Goal: Task Accomplishment & Management: Complete application form

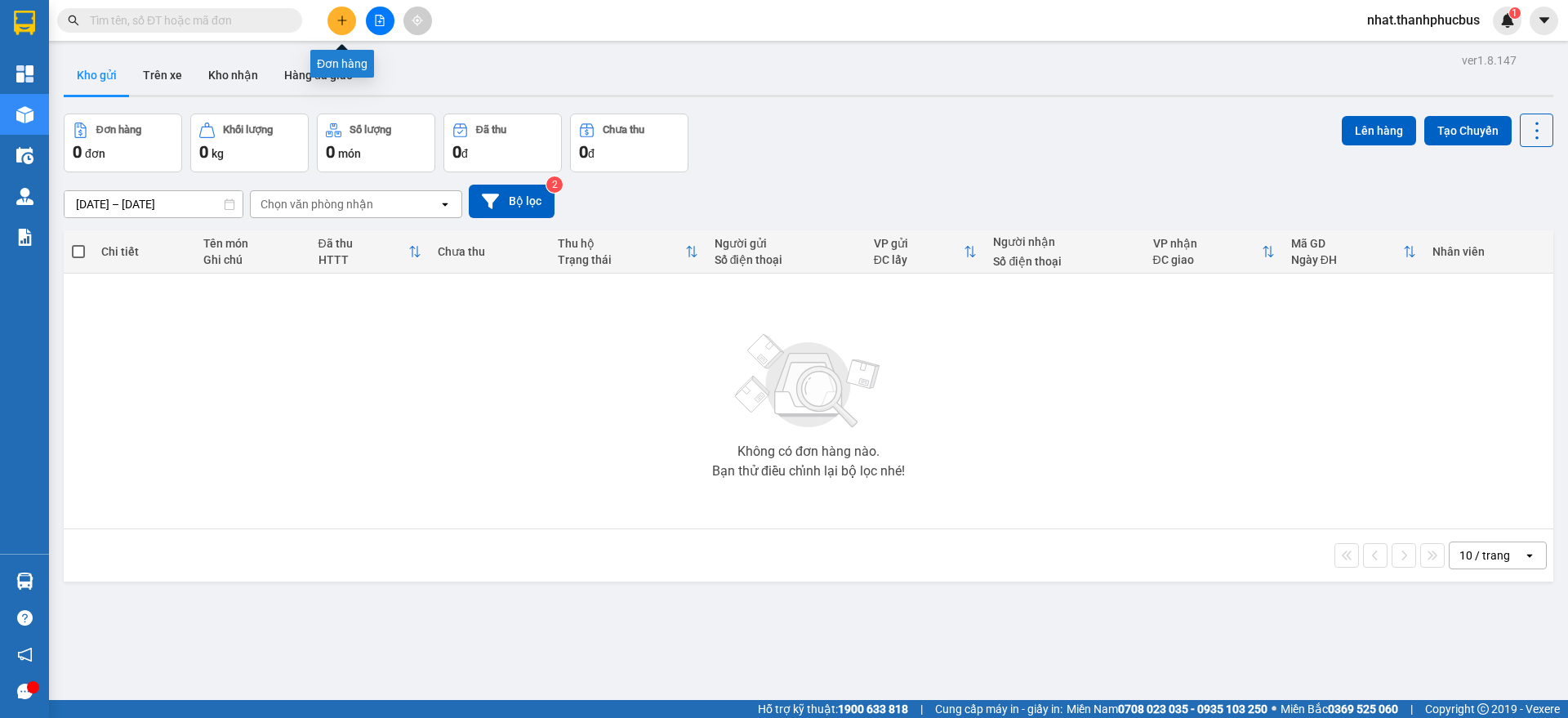
click at [343, 16] on icon "plus" at bounding box center [342, 19] width 11 height 11
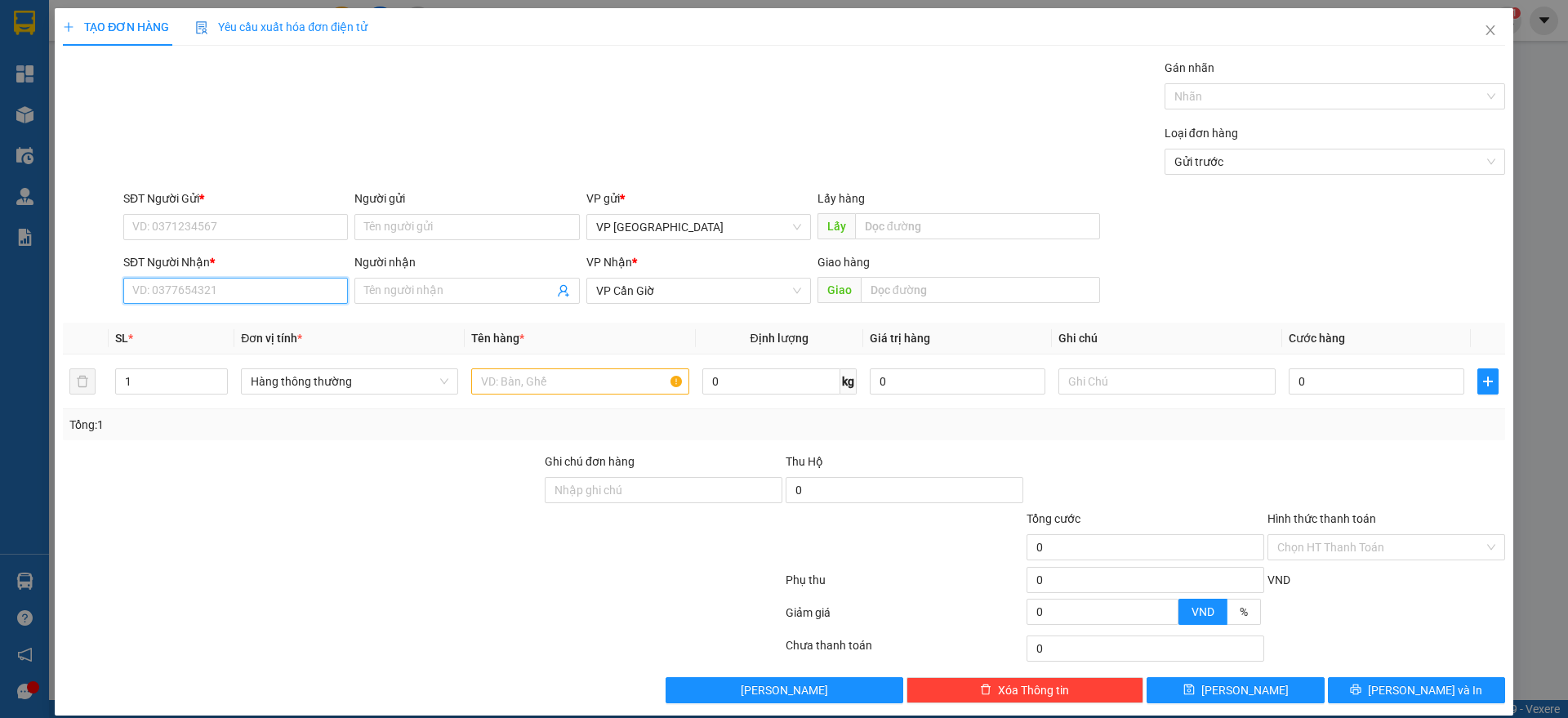
click at [247, 290] on input "SĐT Người Nhận *" at bounding box center [235, 291] width 225 height 26
click at [250, 345] on div "0332470484 - CHÚ CHỆT" at bounding box center [233, 349] width 203 height 18
type input "0332470484"
type input "CHÚ CHỆT"
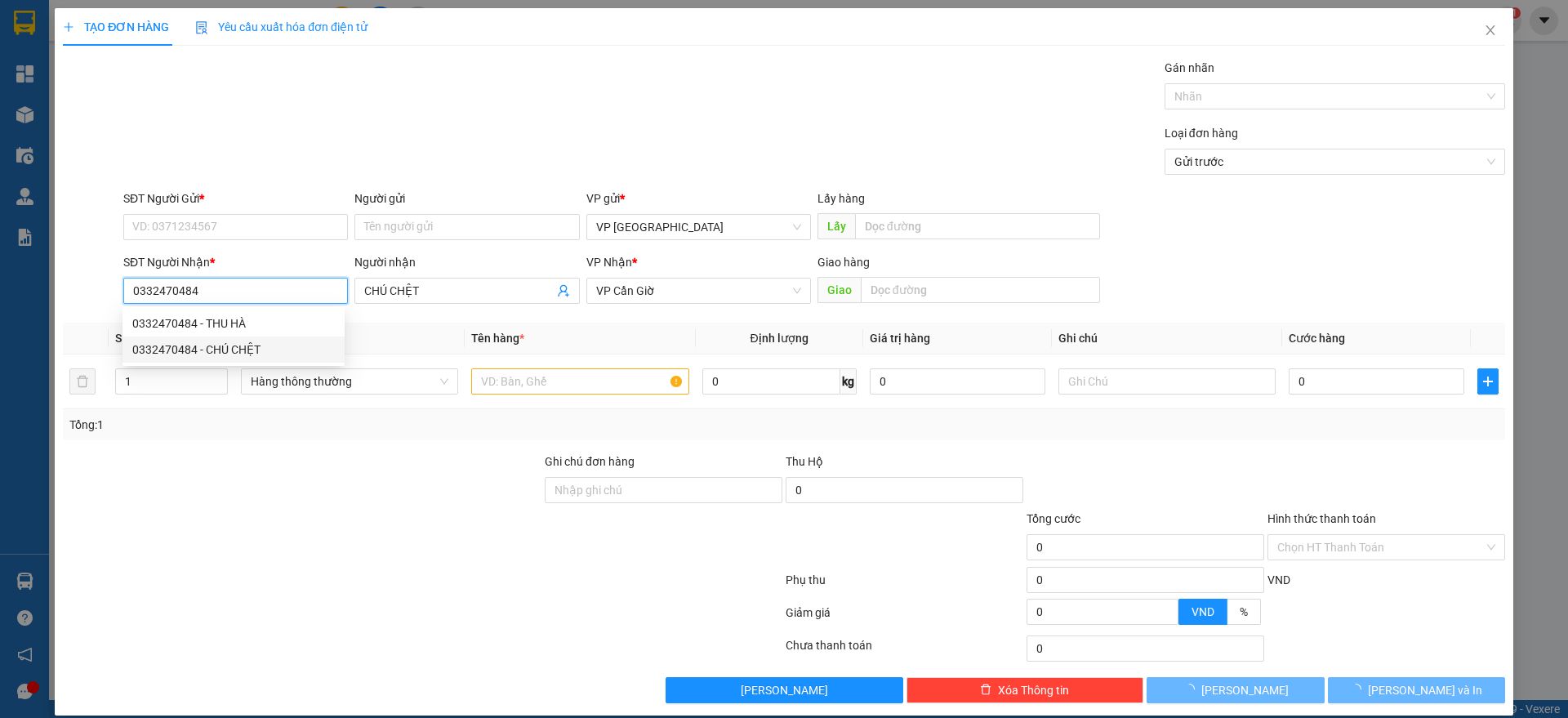
type input "25.000"
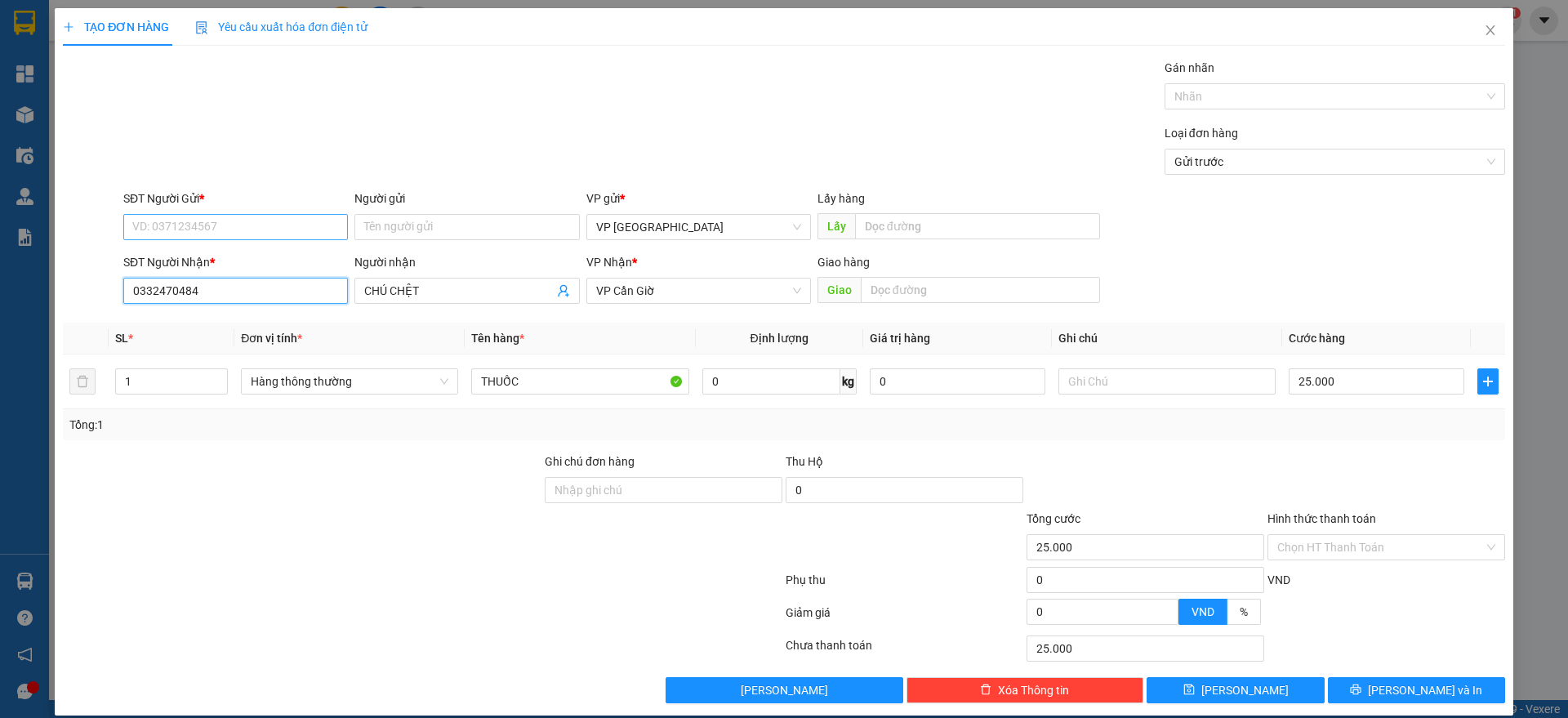
type input "0332470484"
click at [212, 221] on input "SĐT Người Gửi *" at bounding box center [235, 226] width 225 height 26
click at [262, 262] on div "0332470484 - THU HÀ" at bounding box center [233, 259] width 203 height 18
type input "0332470484"
type input "THU HÀ"
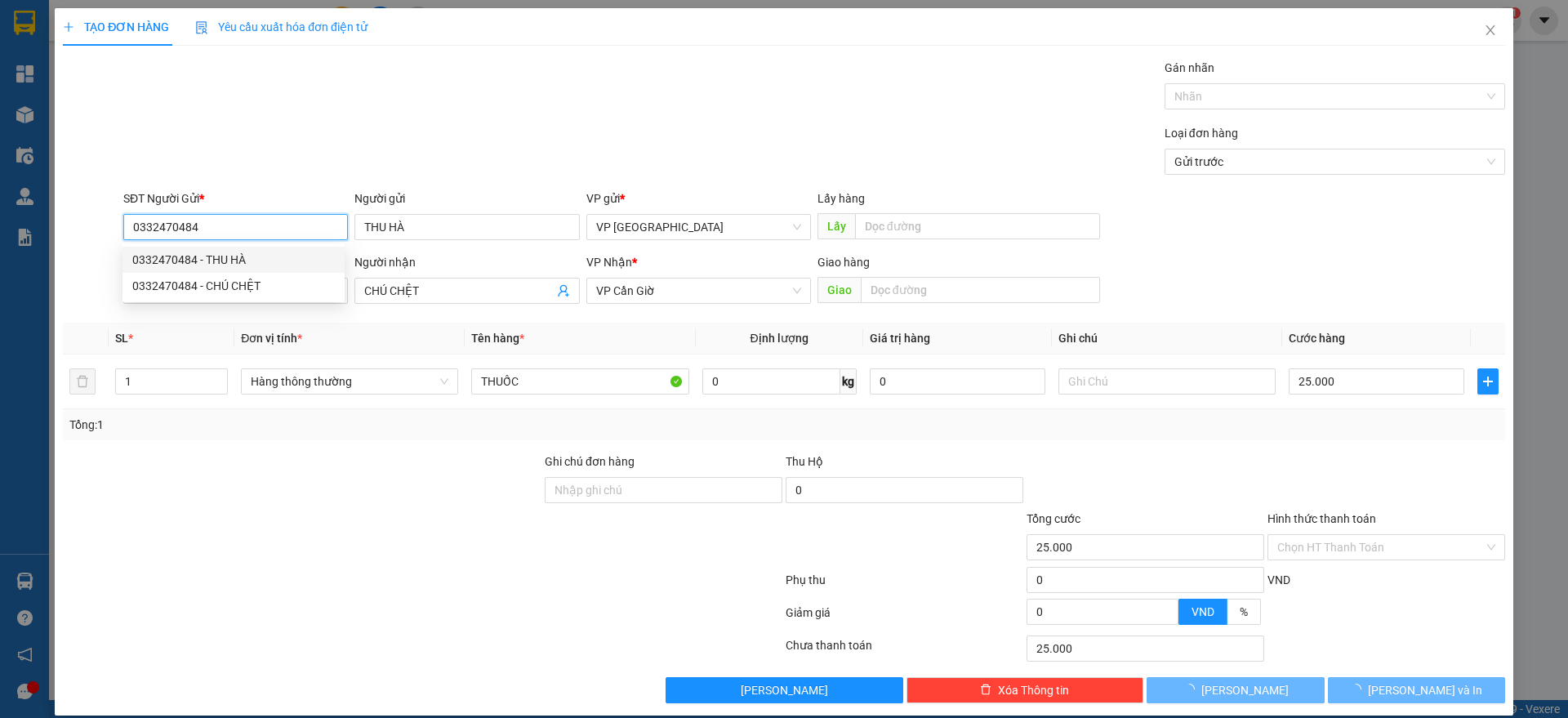
type input "45.000"
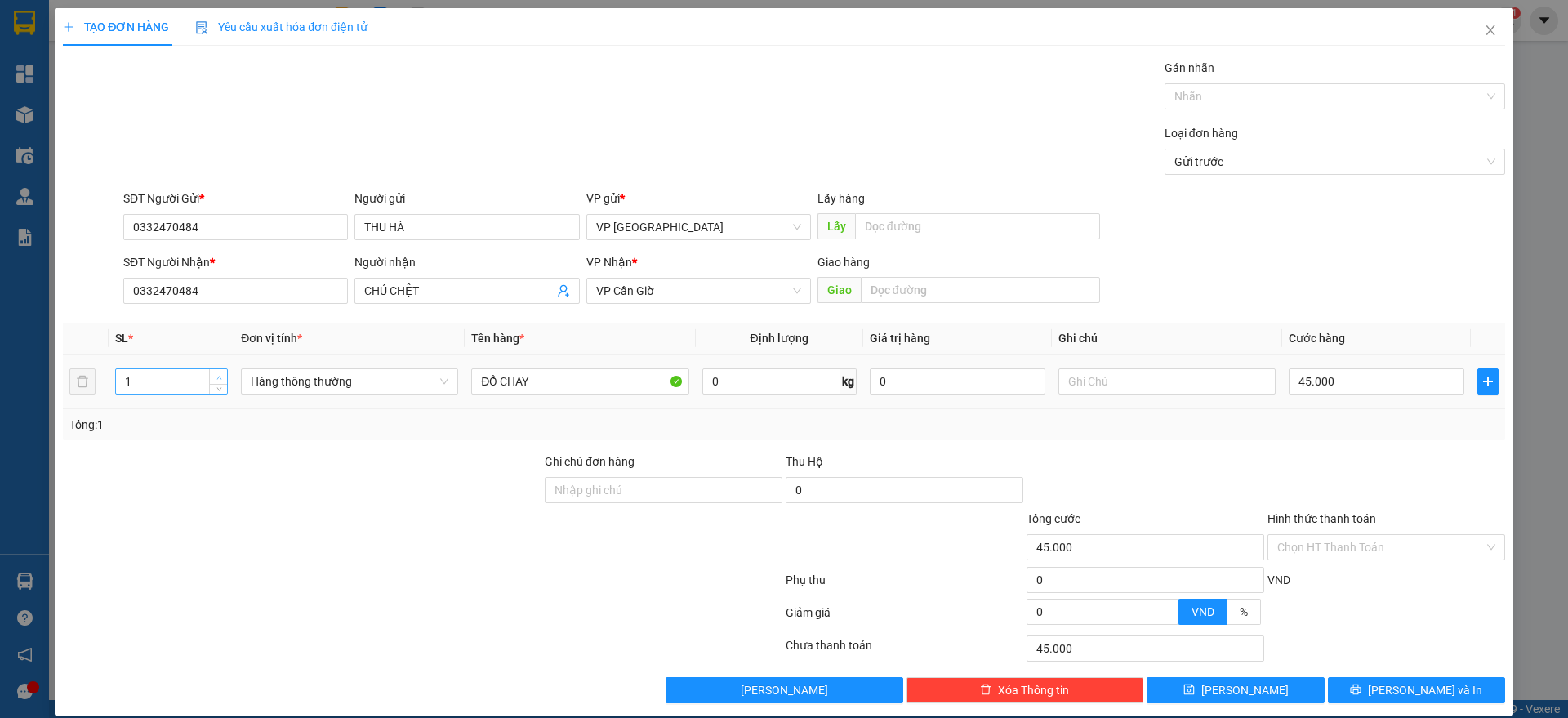
type input "2"
click at [216, 376] on icon "up" at bounding box center [219, 377] width 6 height 6
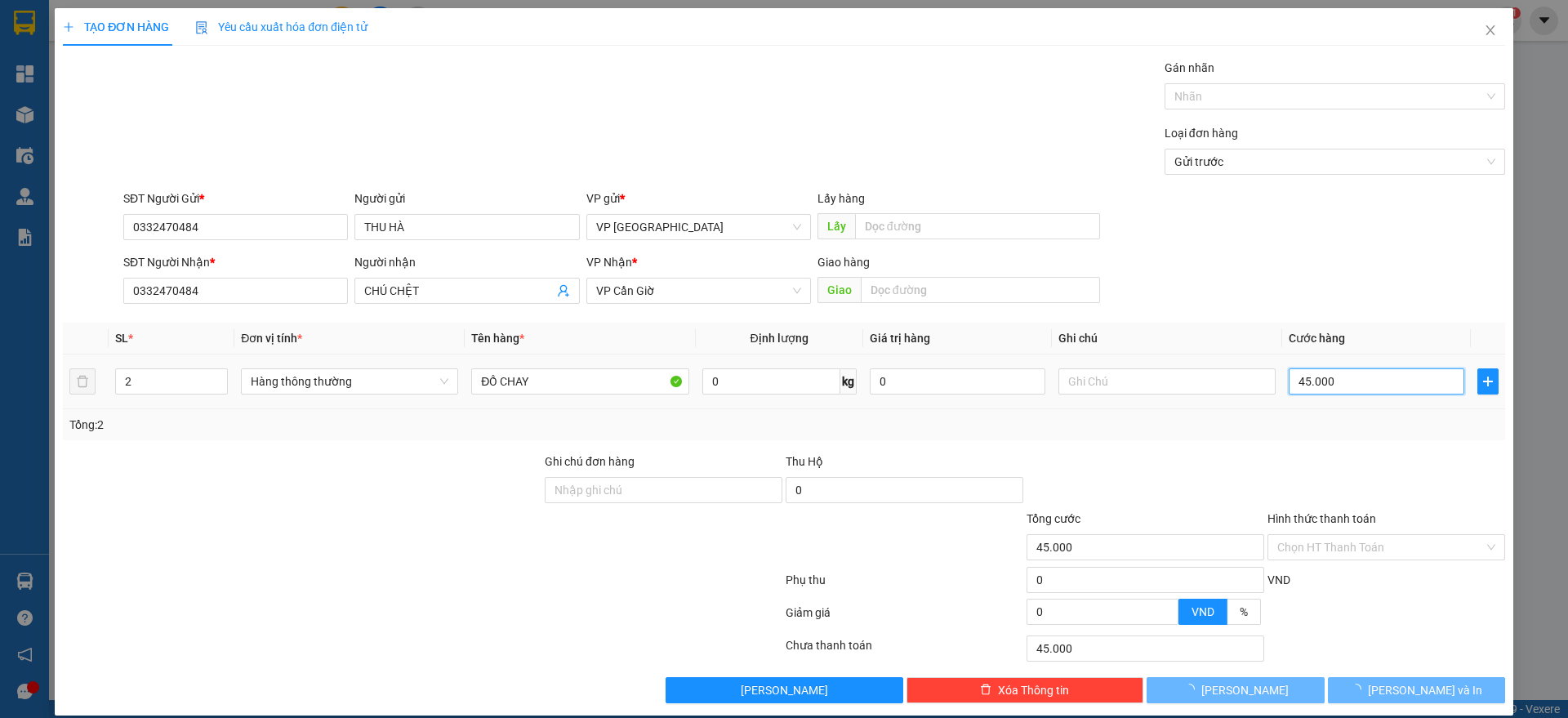
click at [1326, 384] on input "45.000" at bounding box center [1376, 381] width 175 height 26
type input "01"
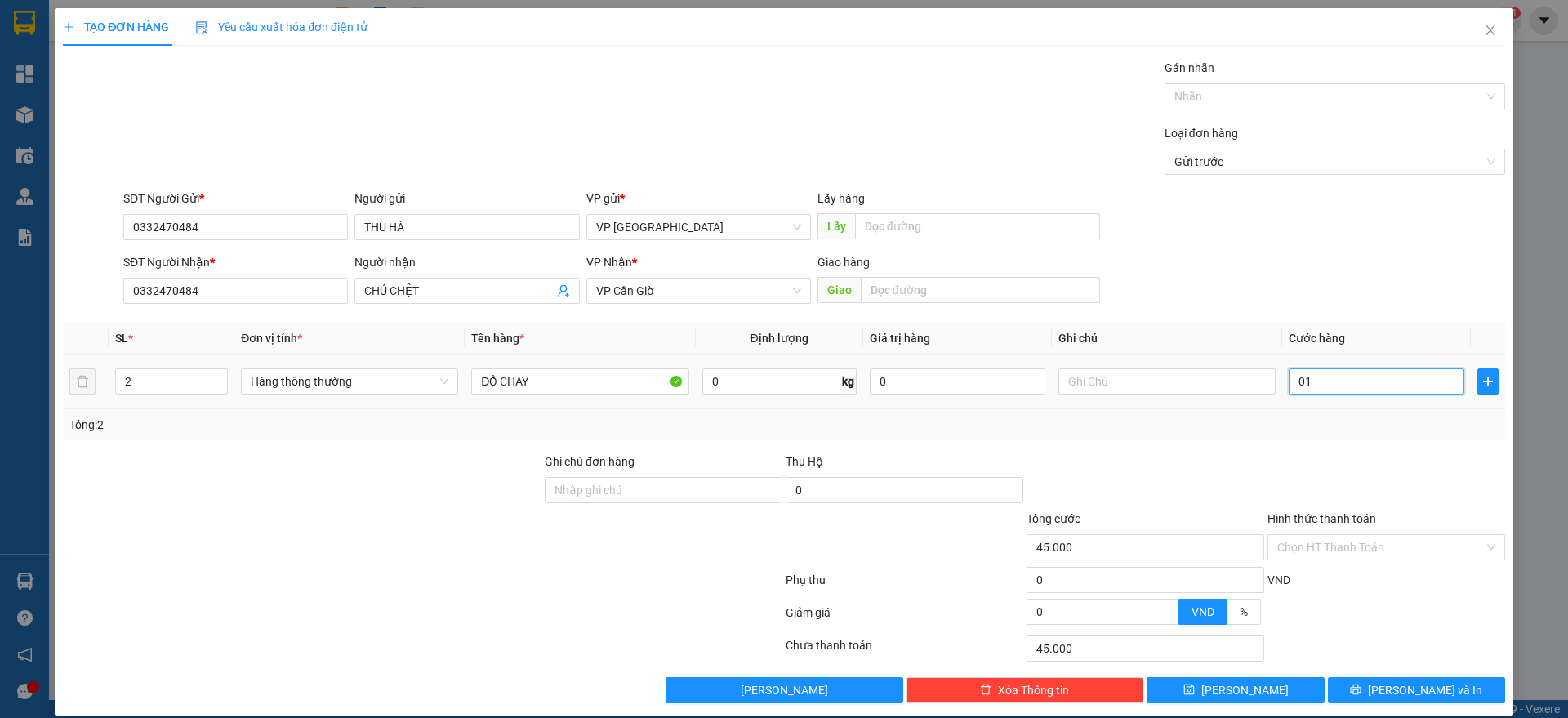
type input "11"
type input "011"
type input "1"
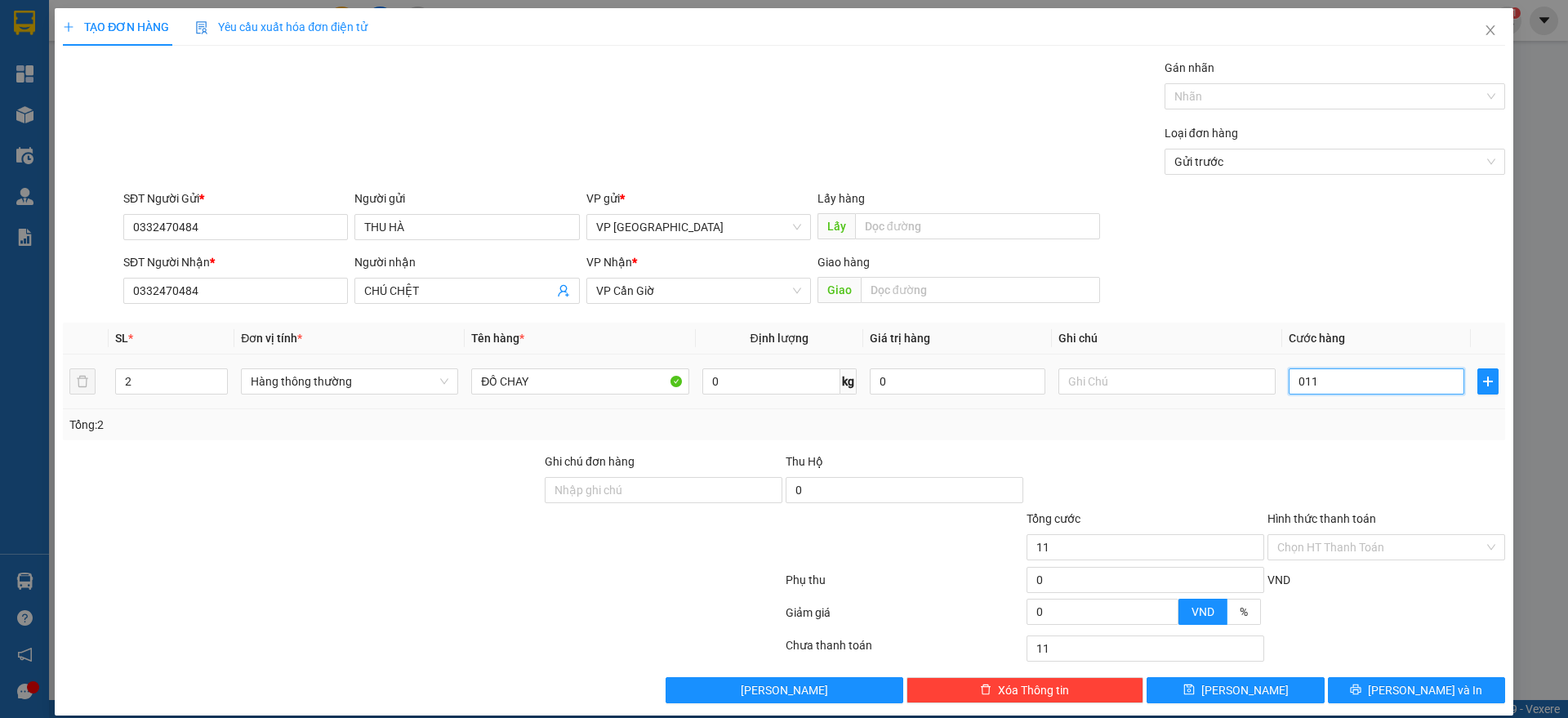
type input "01"
type input "0"
type input "1"
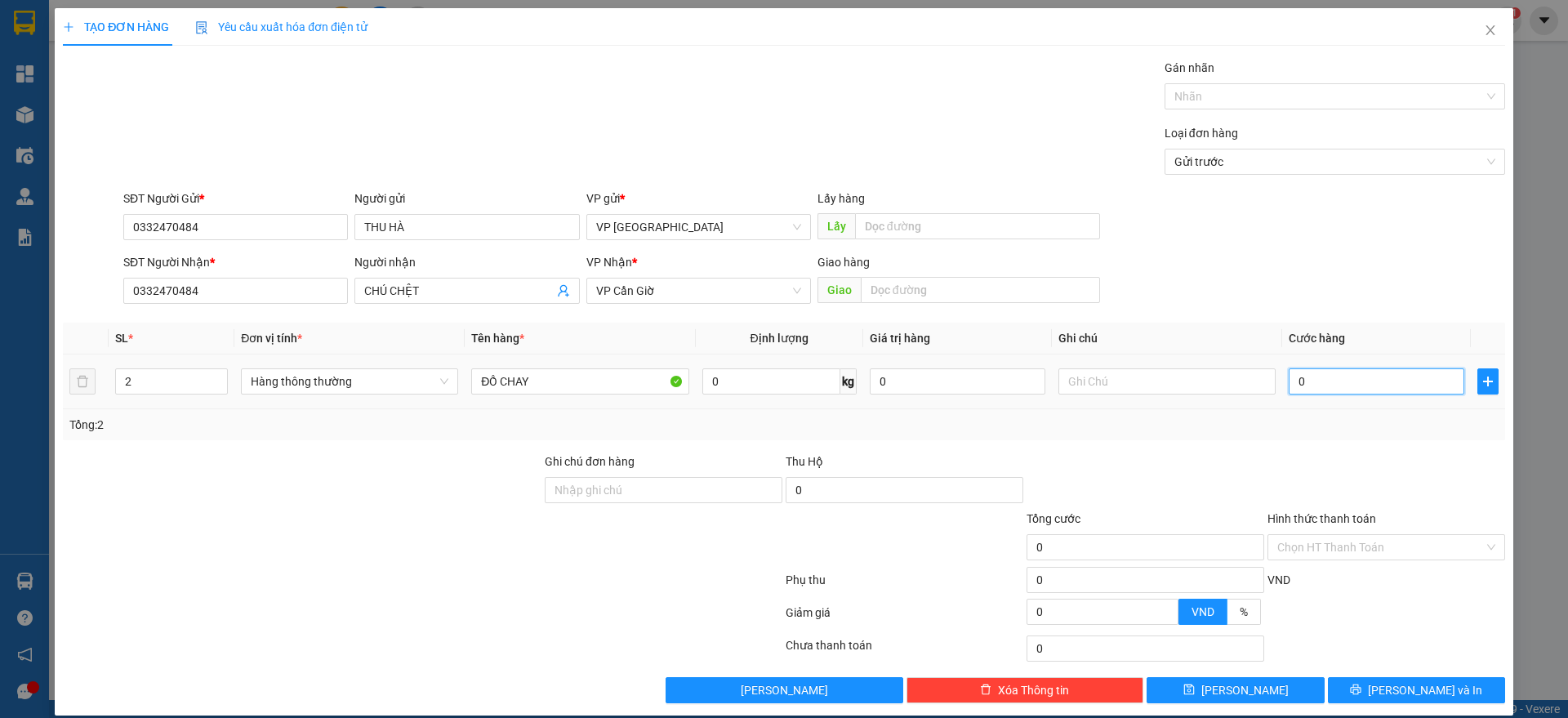
type input "1"
type input "01"
type input "11"
type input "011"
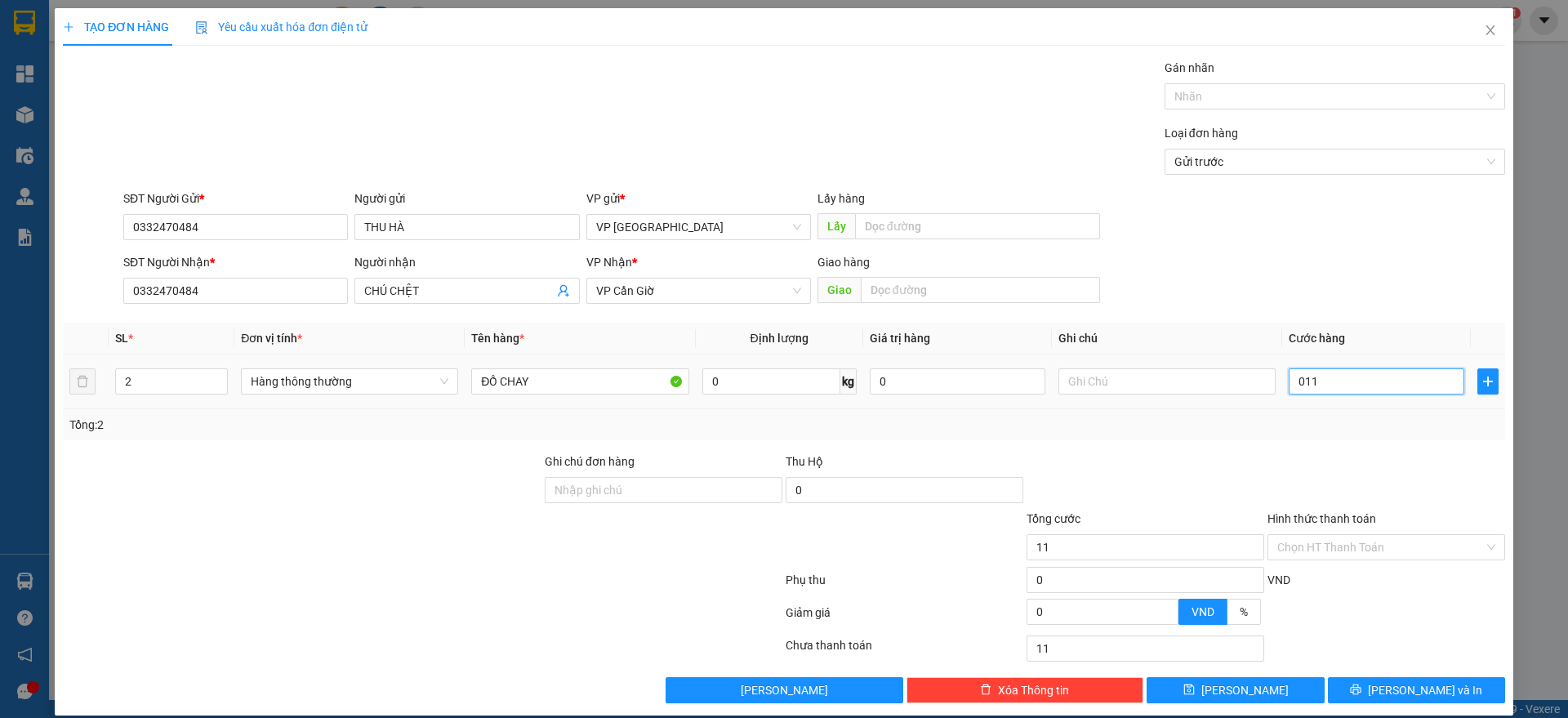
type input "110"
type input "0.110"
type input "11"
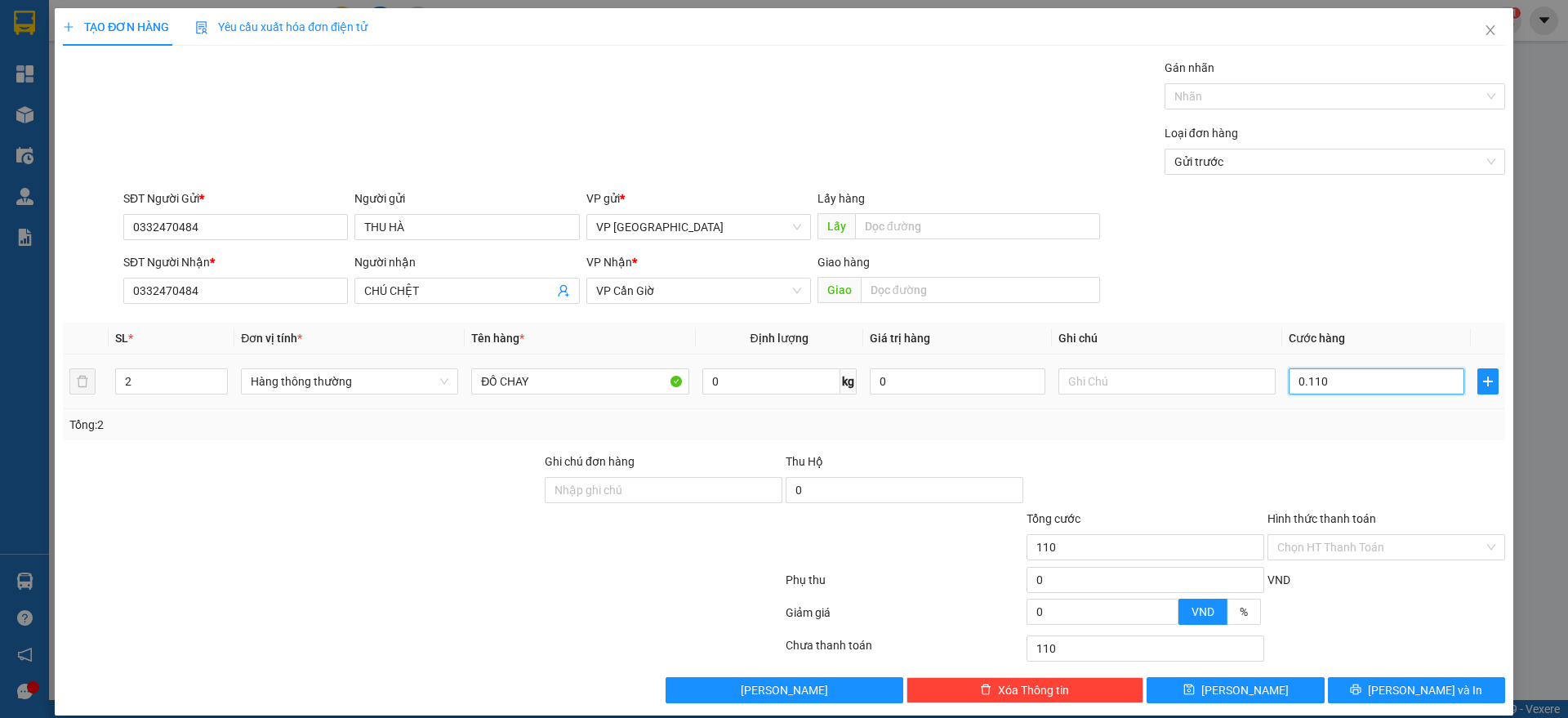
type input "011"
type input "1"
type input "01"
type input "0"
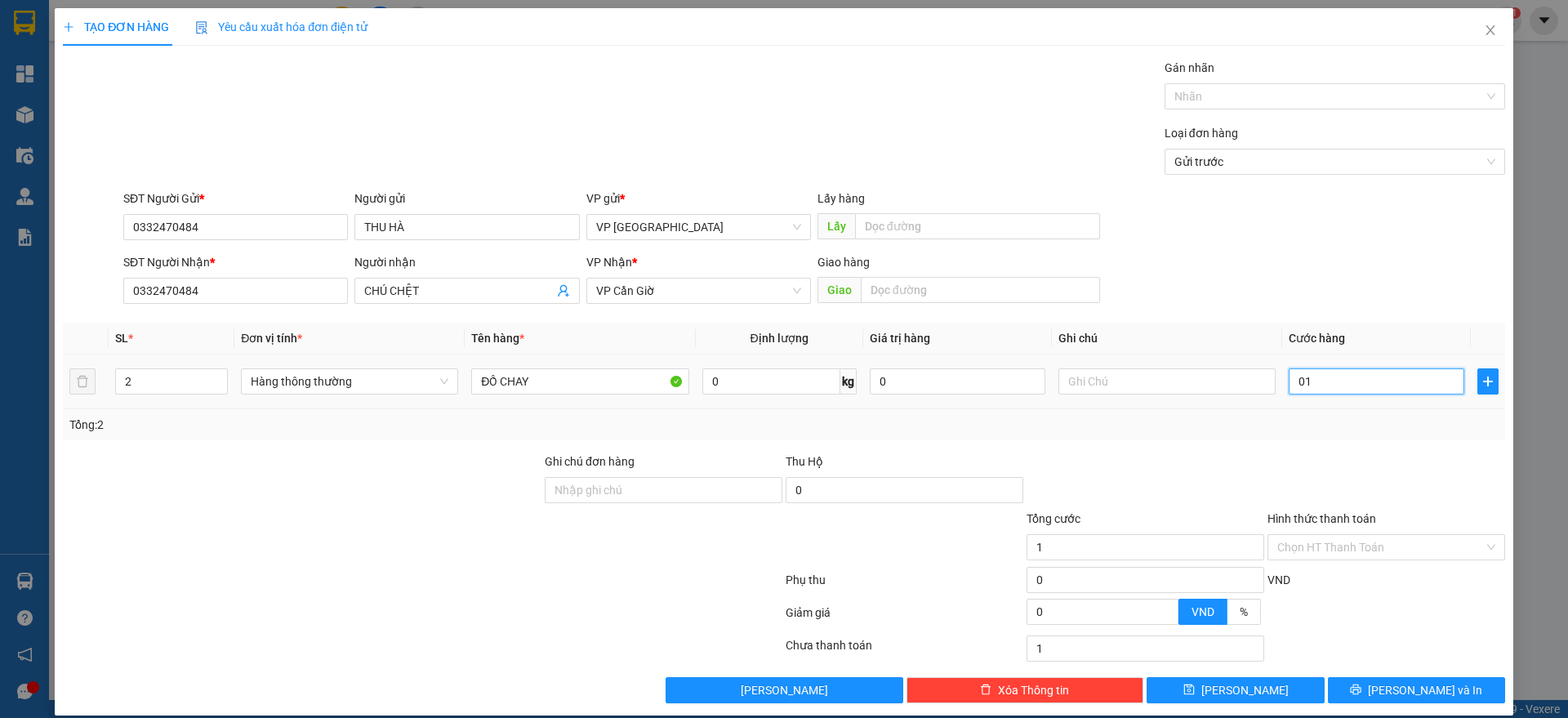
type input "0"
type input "1"
type input "01"
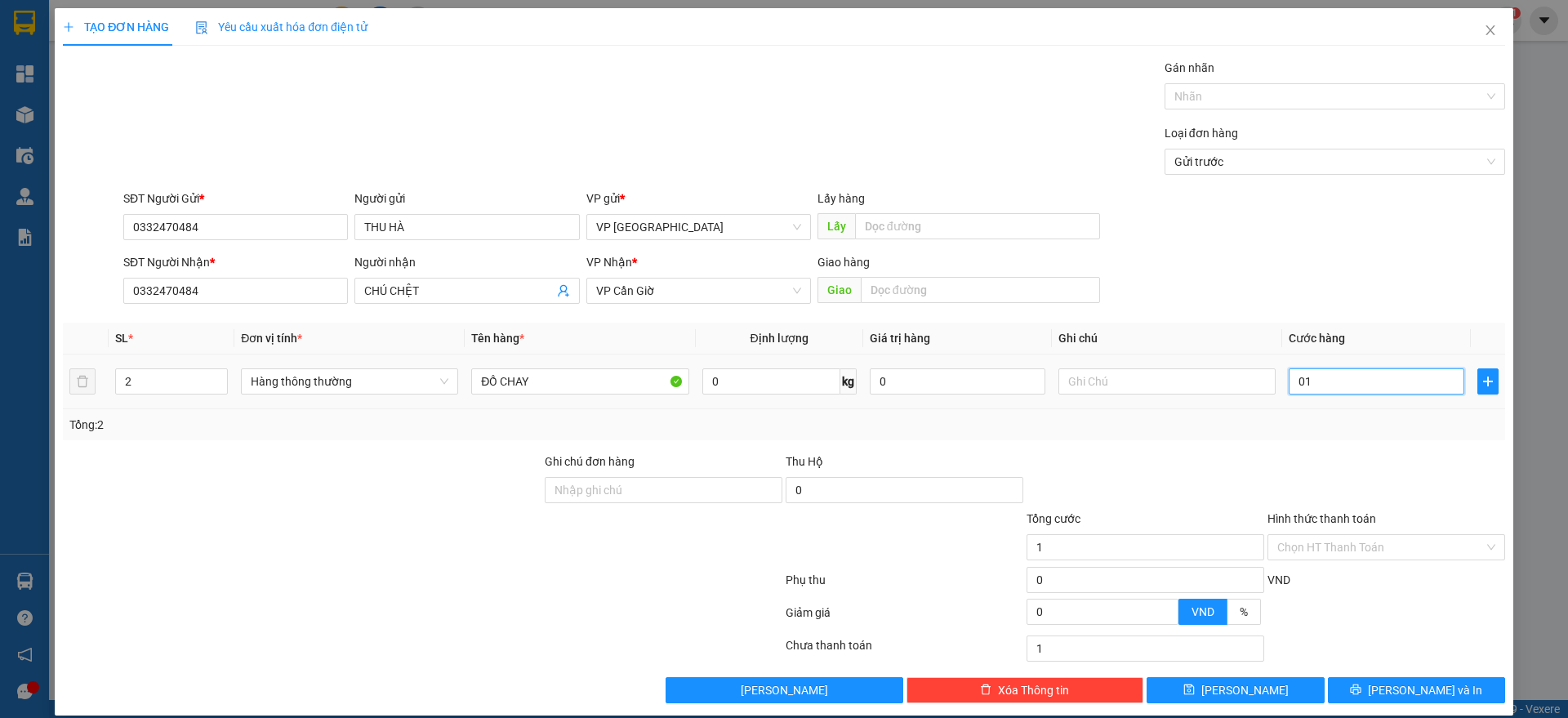
type input "11"
type input "011"
type input "1"
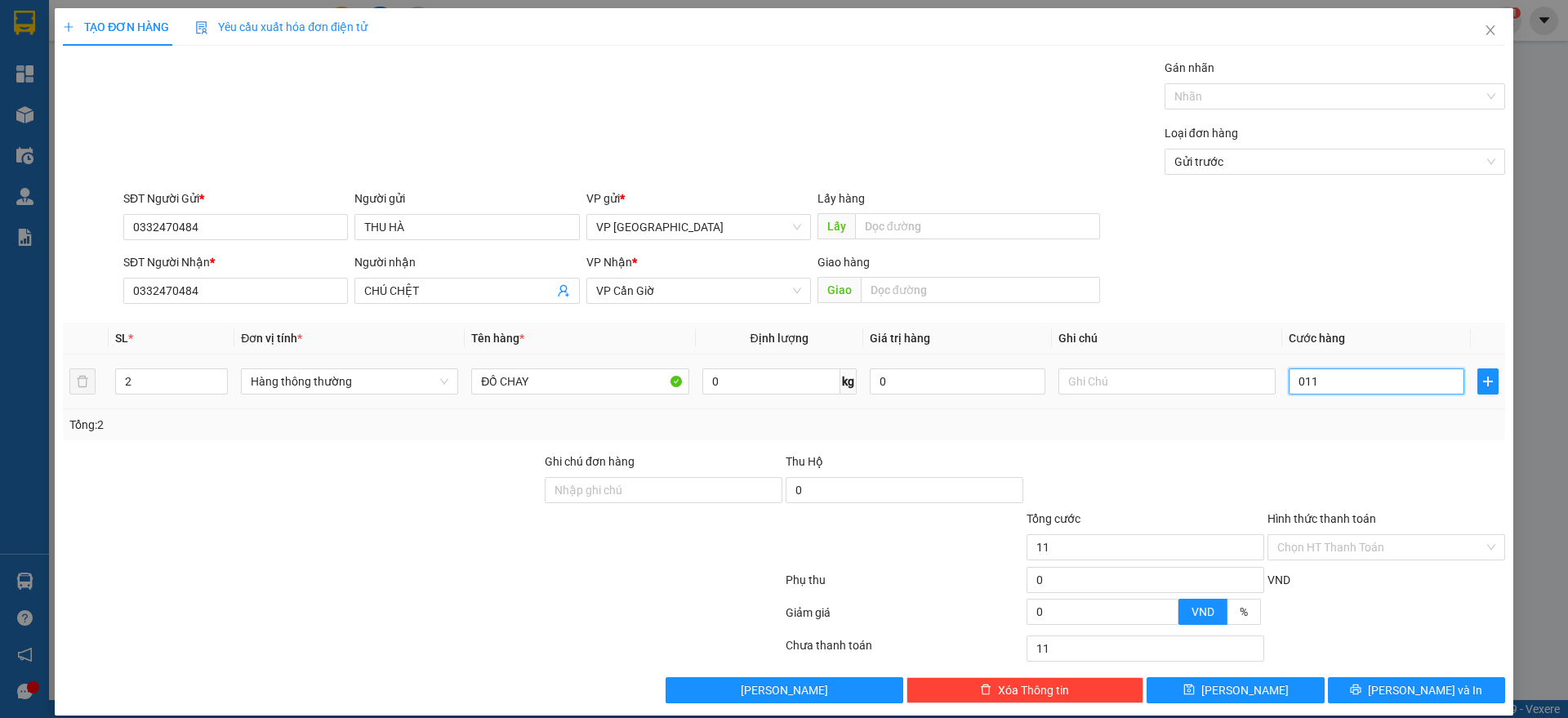
type input "01"
type input "0"
type input "1"
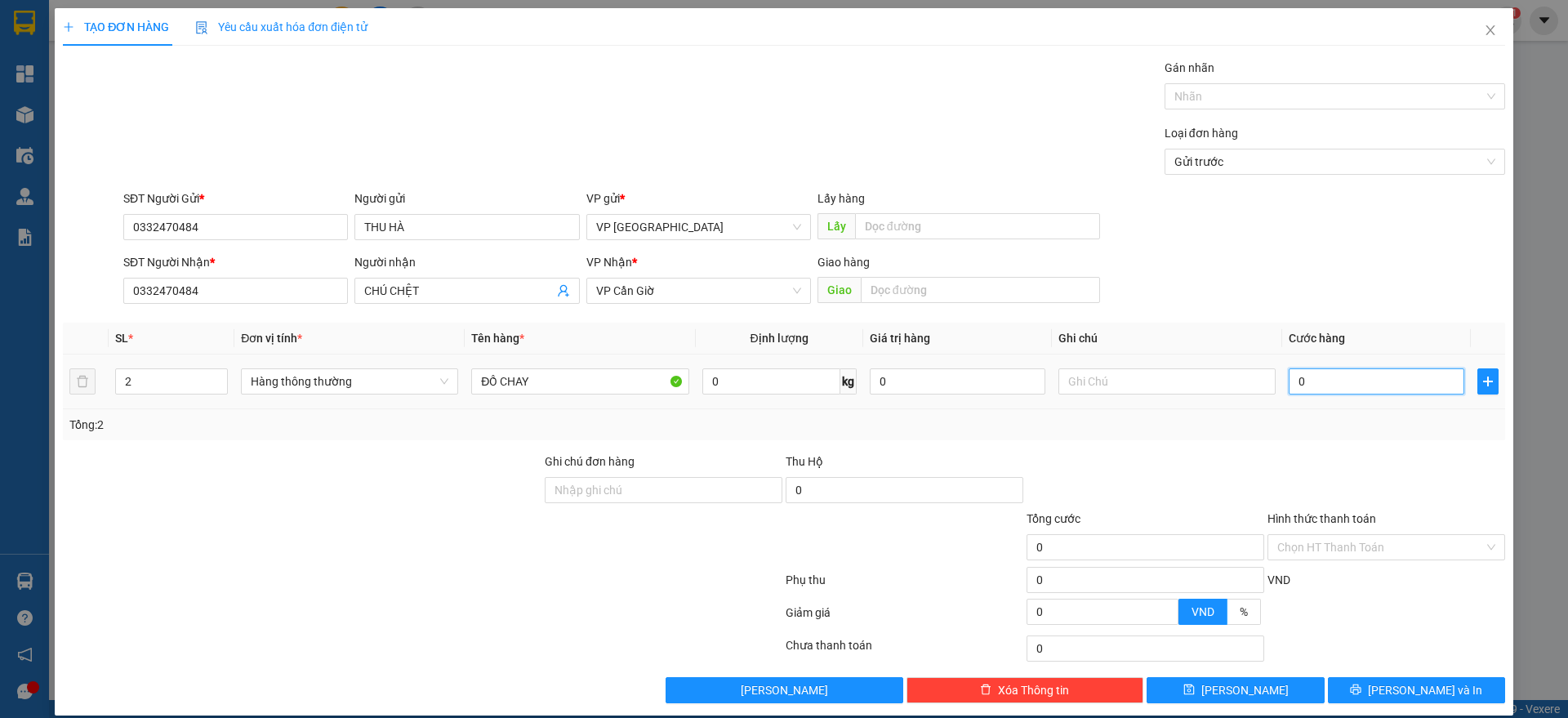
type input "1"
type input "11"
type input "110"
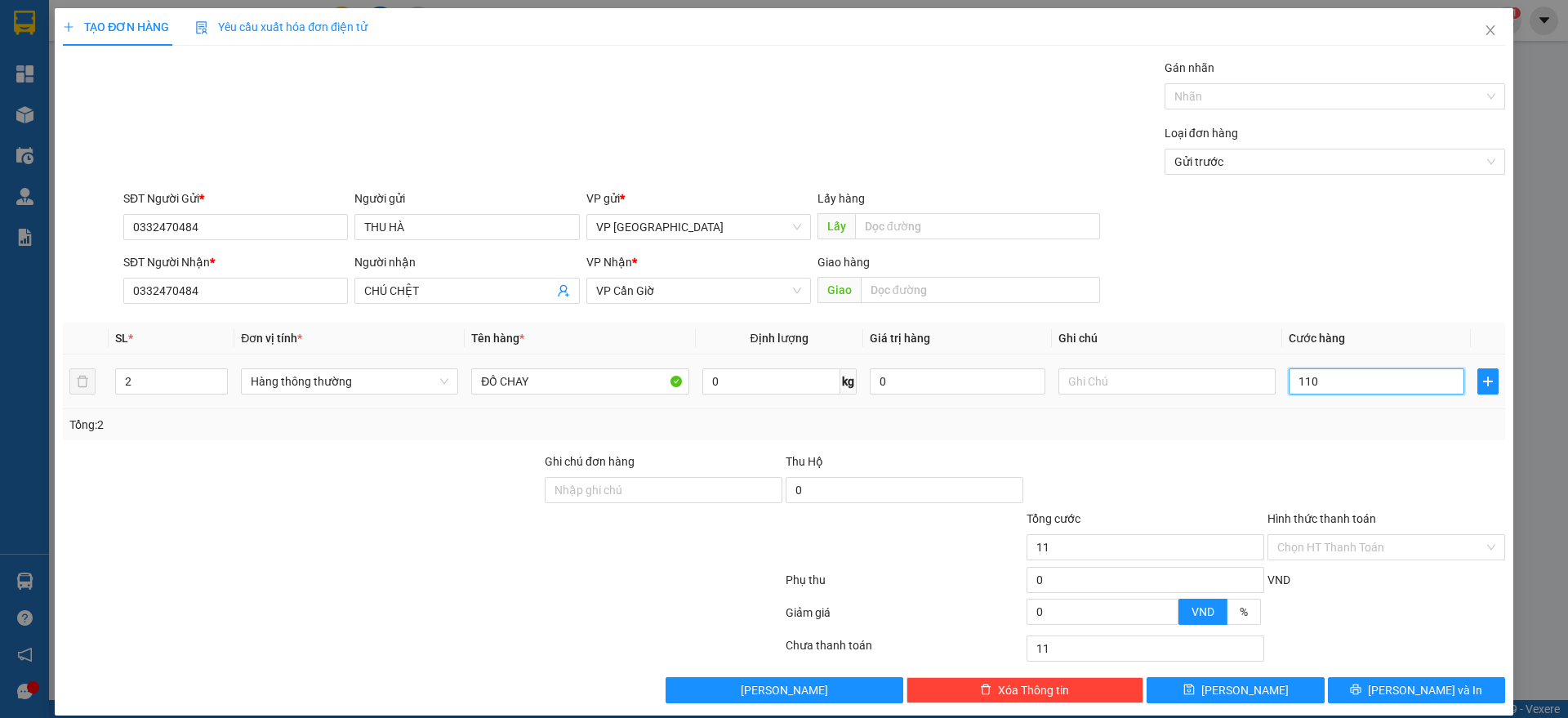
type input "110"
type input "110.000"
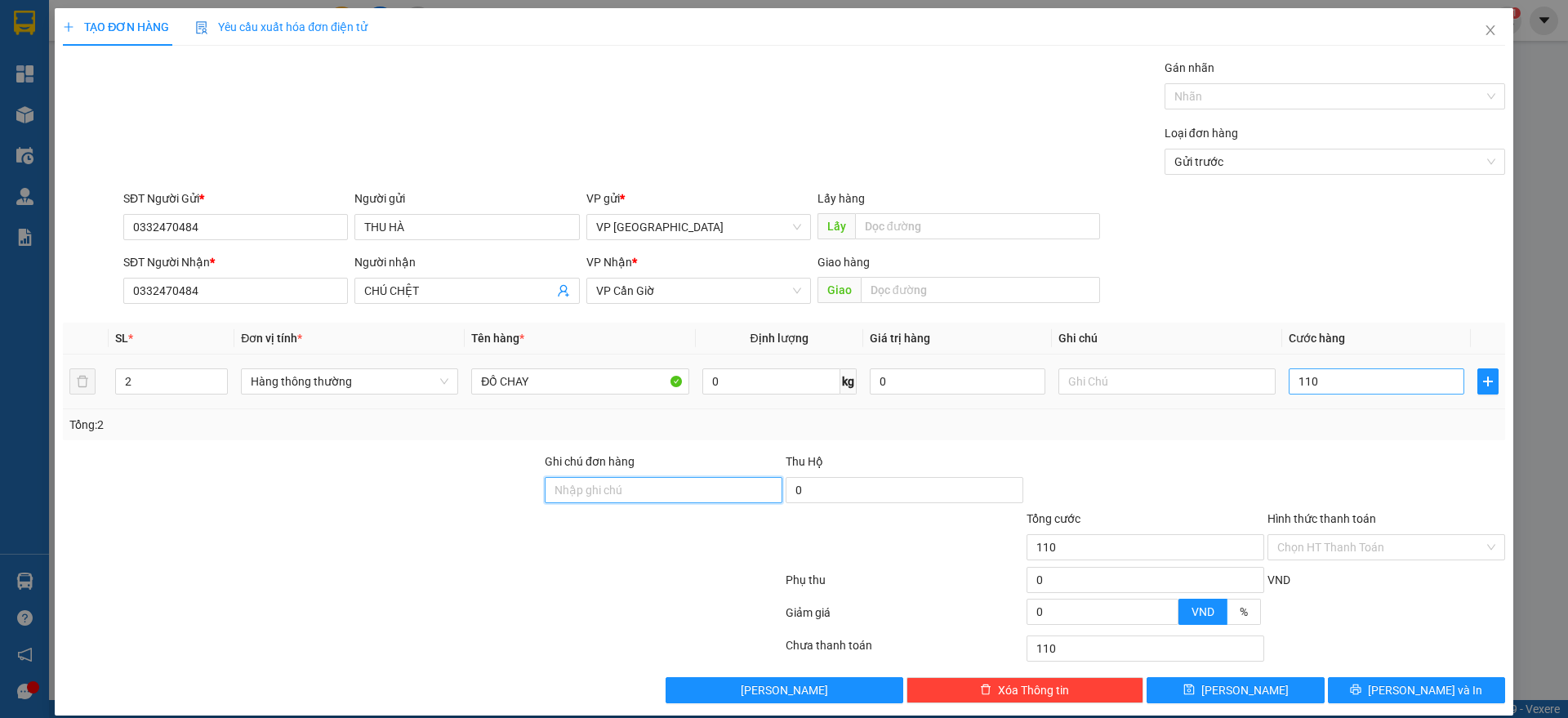
type input "110.000"
click at [1397, 687] on span "[PERSON_NAME] và In" at bounding box center [1425, 689] width 114 height 18
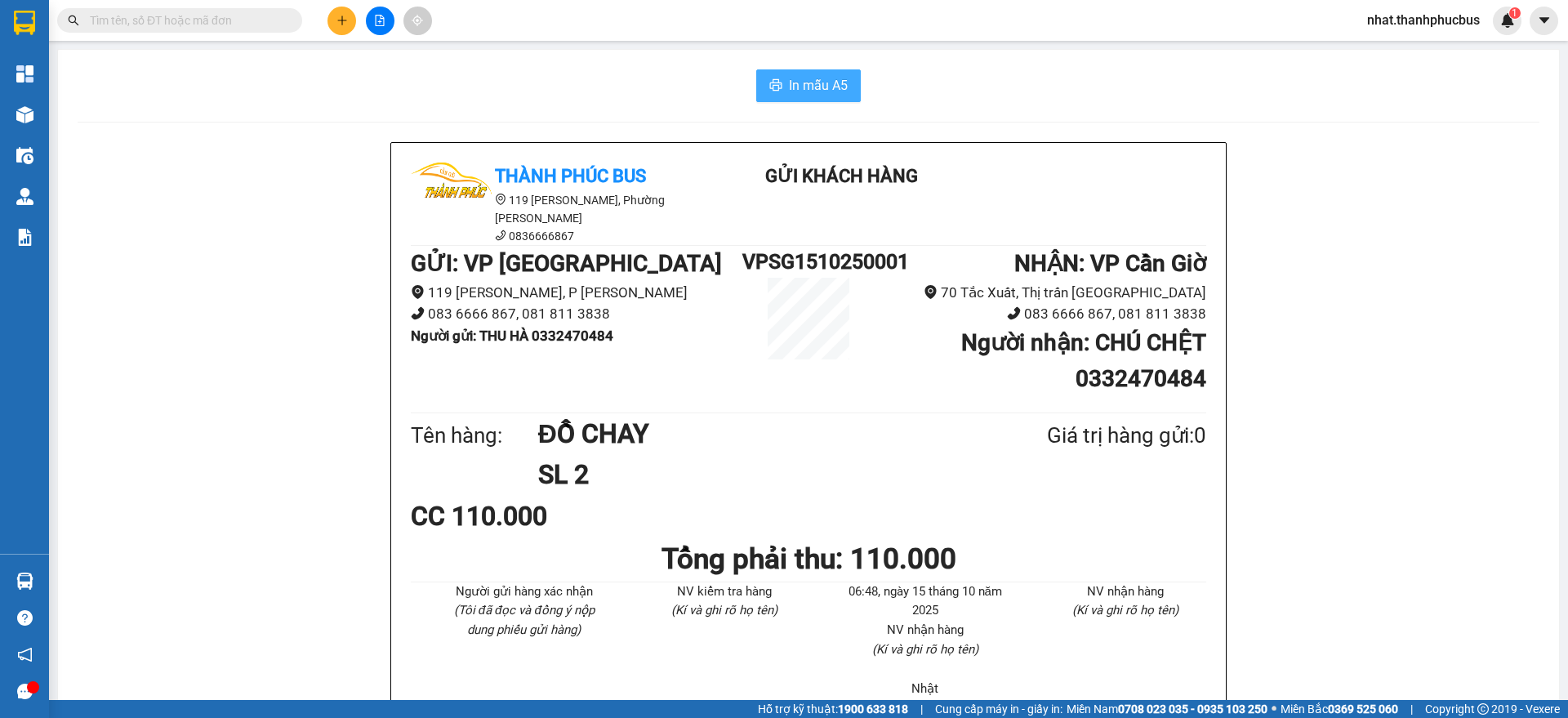
click at [848, 80] on button "In mẫu A5" at bounding box center [808, 86] width 104 height 33
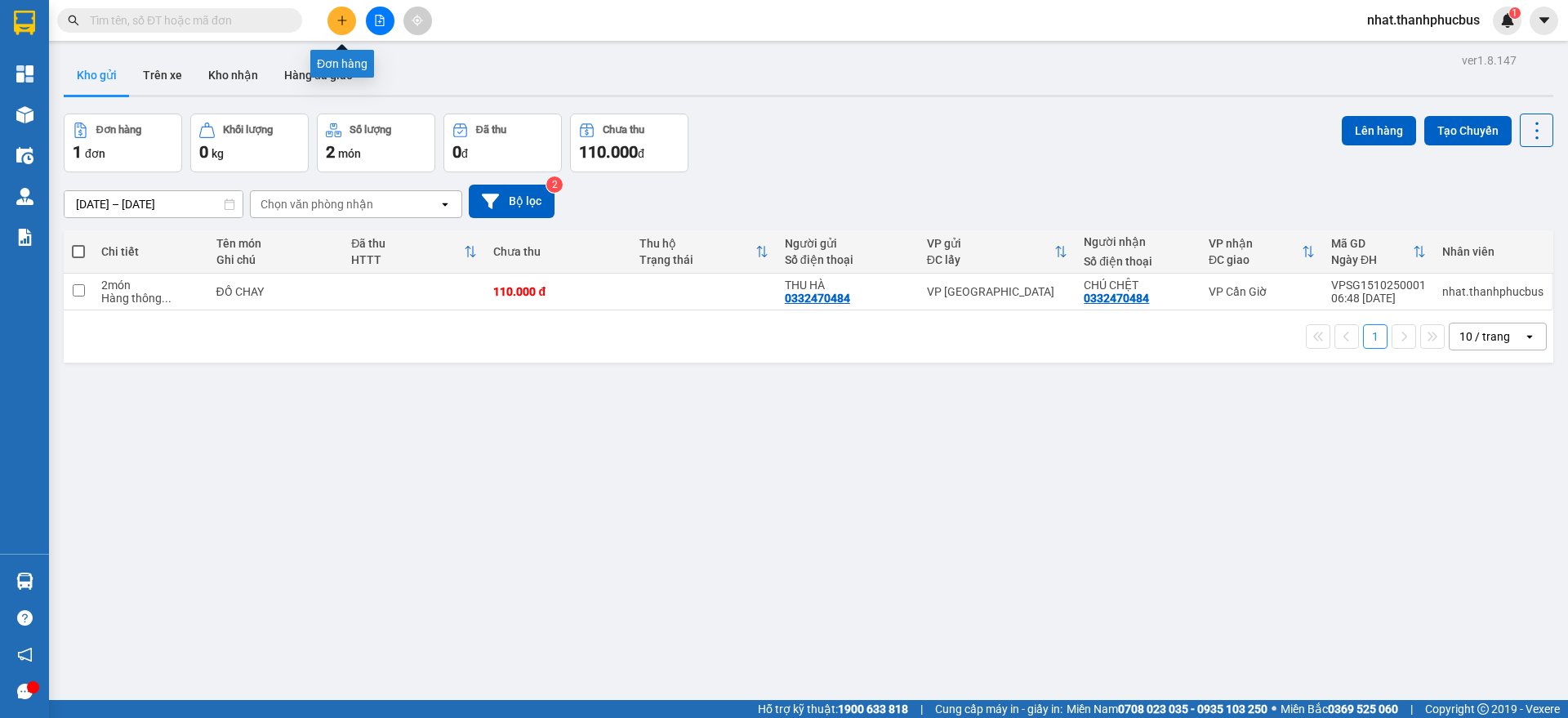
click at [345, 29] on button at bounding box center [342, 21] width 29 height 29
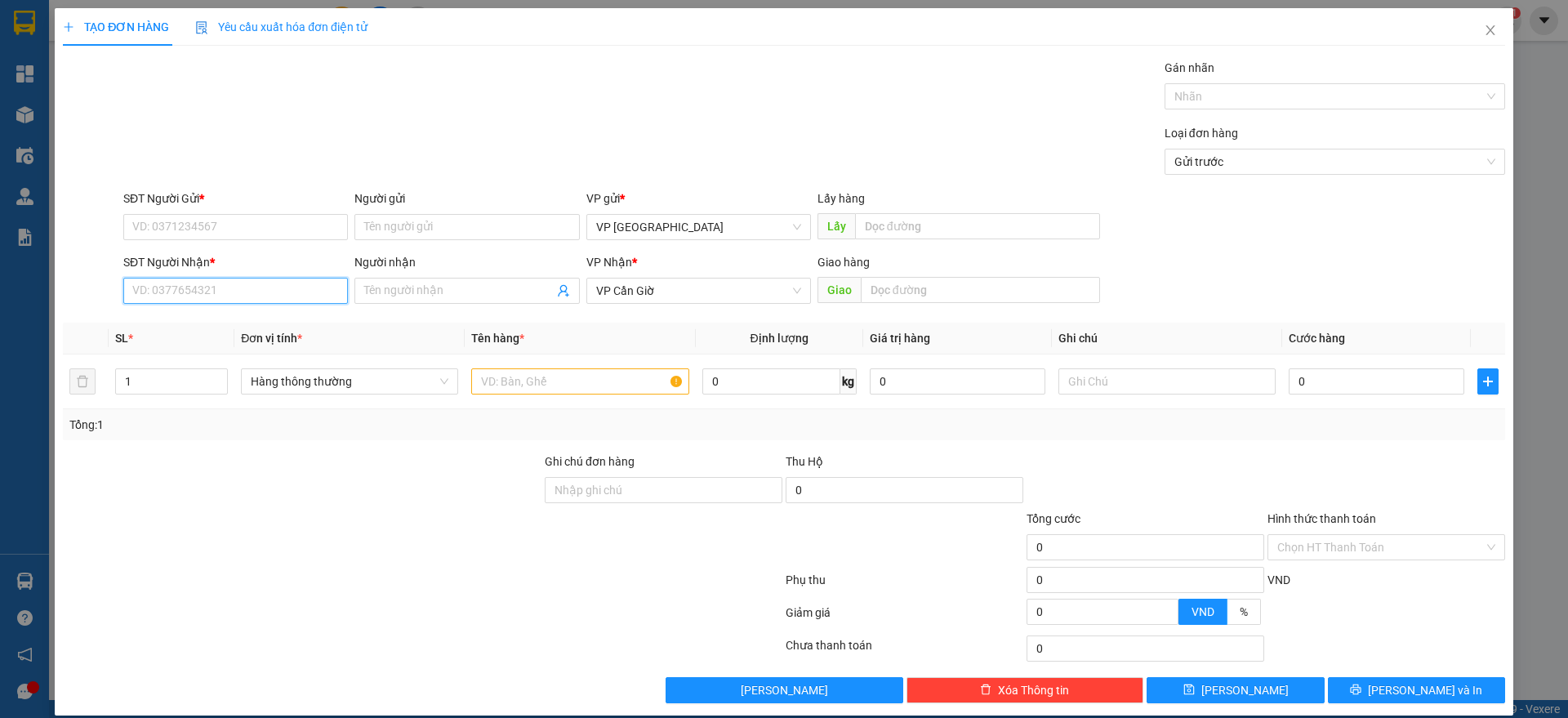
click at [209, 293] on input "SĐT Người Nhận *" at bounding box center [235, 291] width 225 height 26
click at [253, 225] on input "SĐT Người Gửi *" at bounding box center [235, 226] width 225 height 26
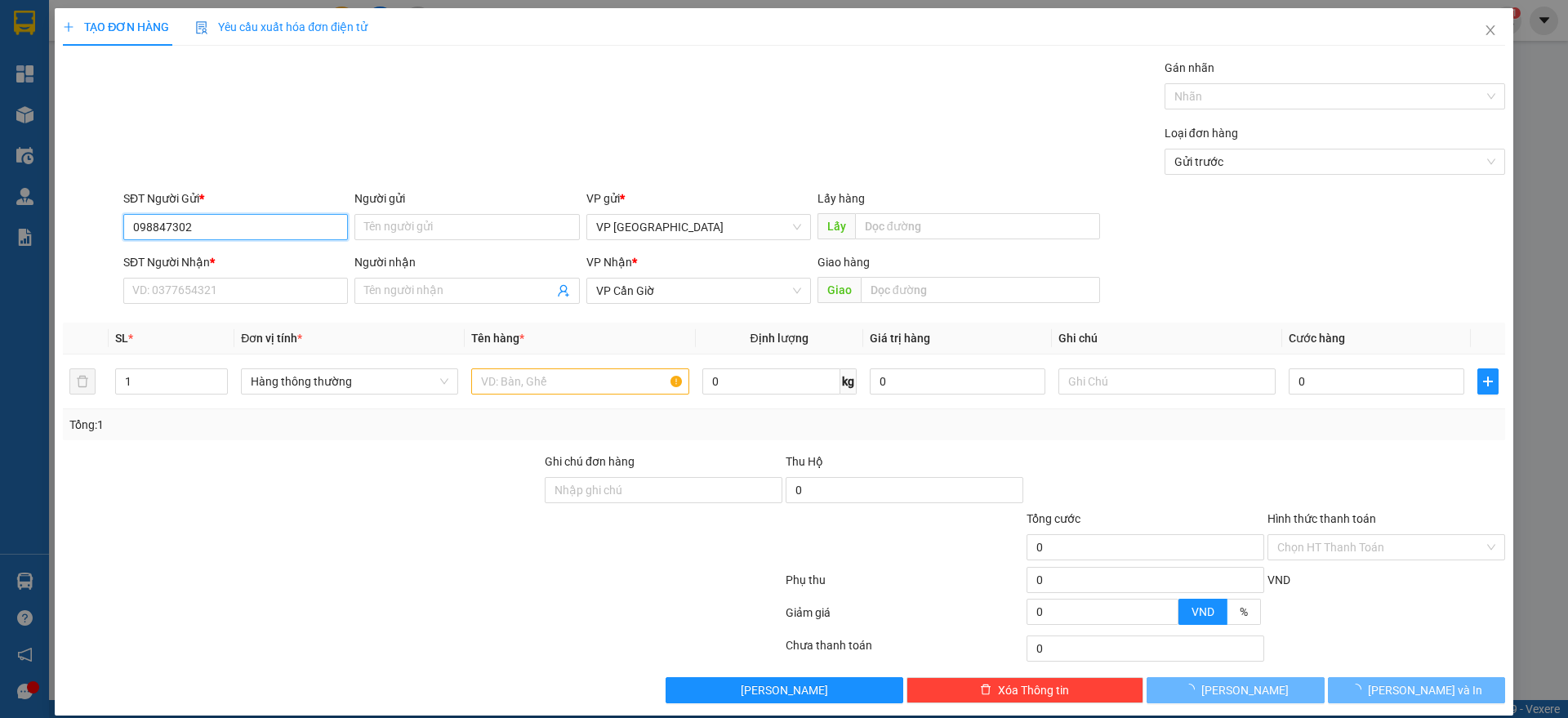
type input "0988473029"
click at [293, 233] on input "0988473029" at bounding box center [235, 226] width 225 height 26
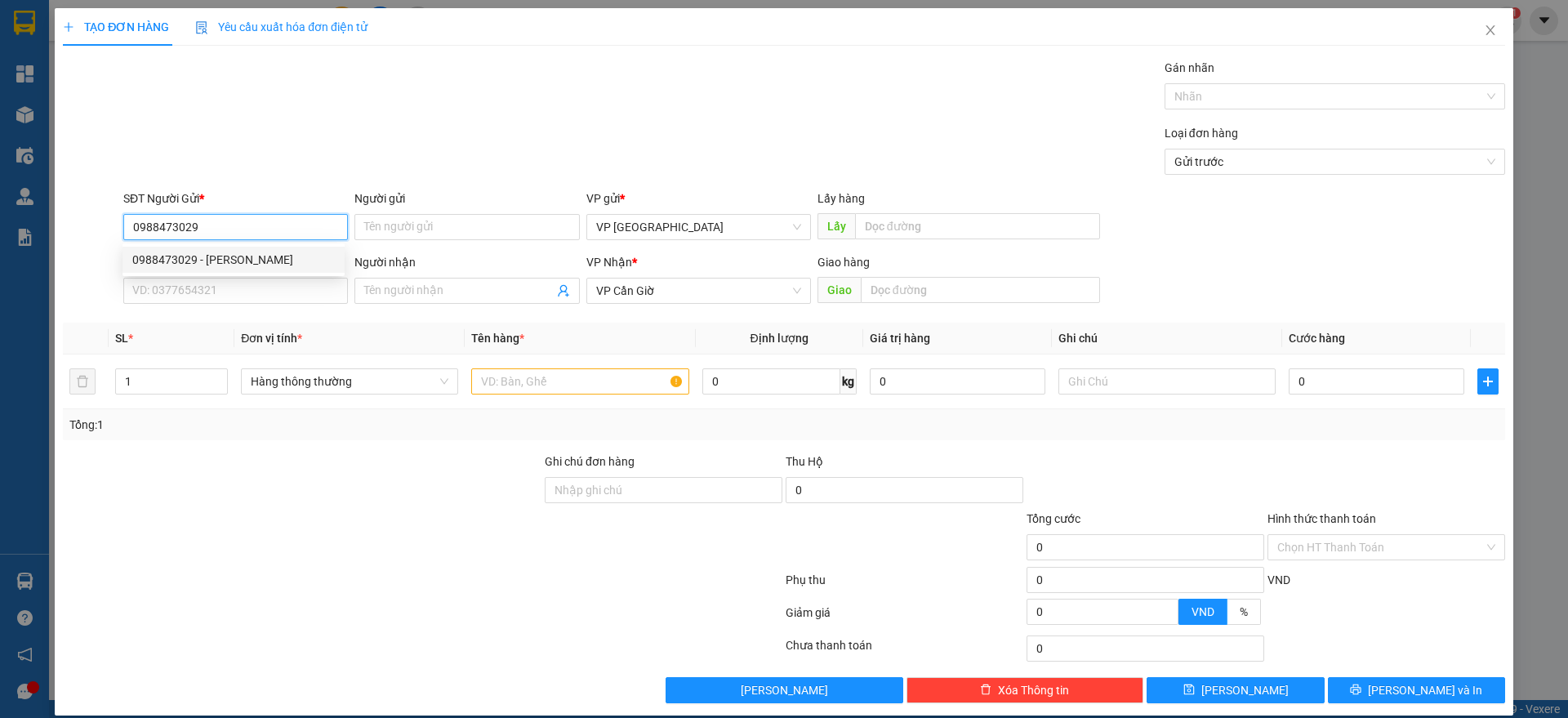
click at [288, 268] on div "0988473029 - [PERSON_NAME]" at bounding box center [233, 259] width 203 height 18
type input "NGỌC NHIÊN"
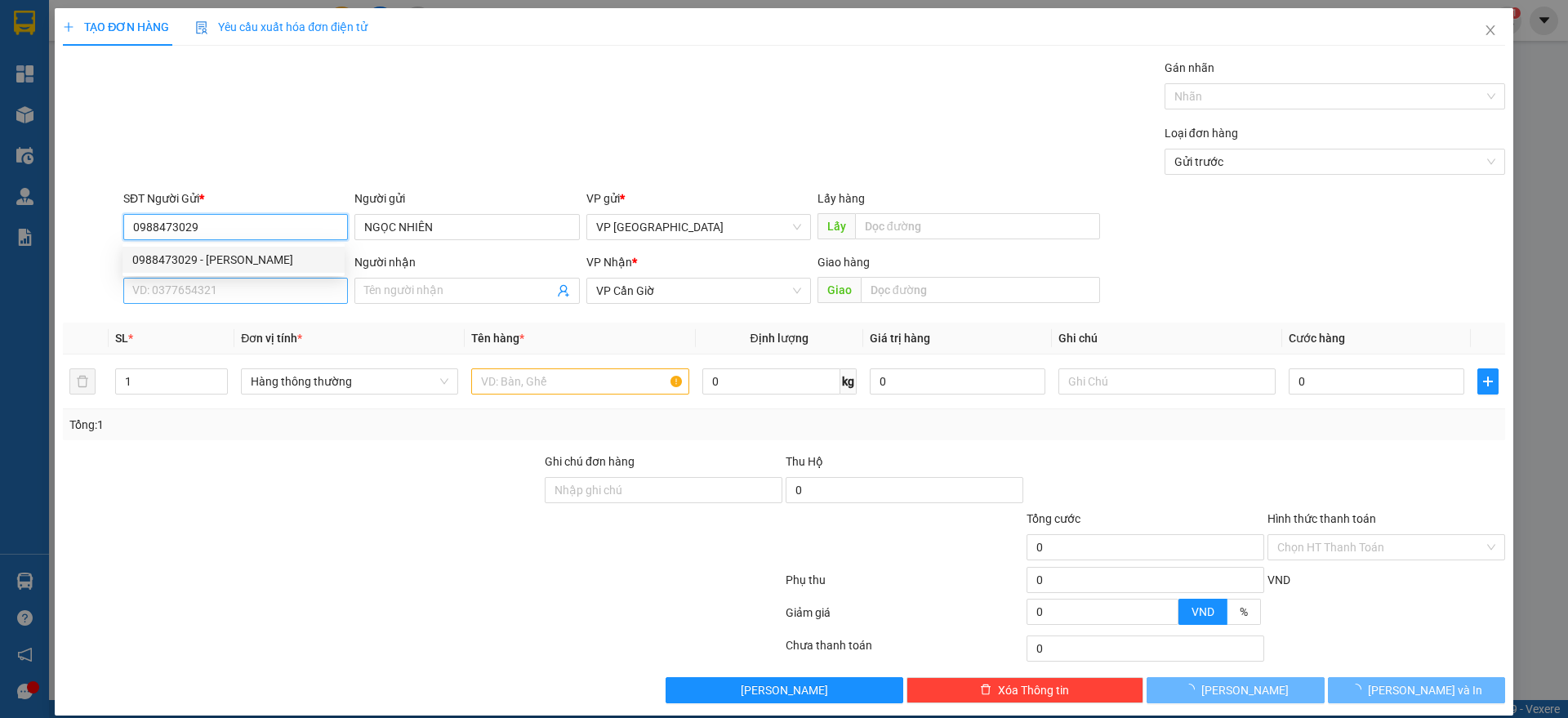
type input "45.000"
type input "0988473029"
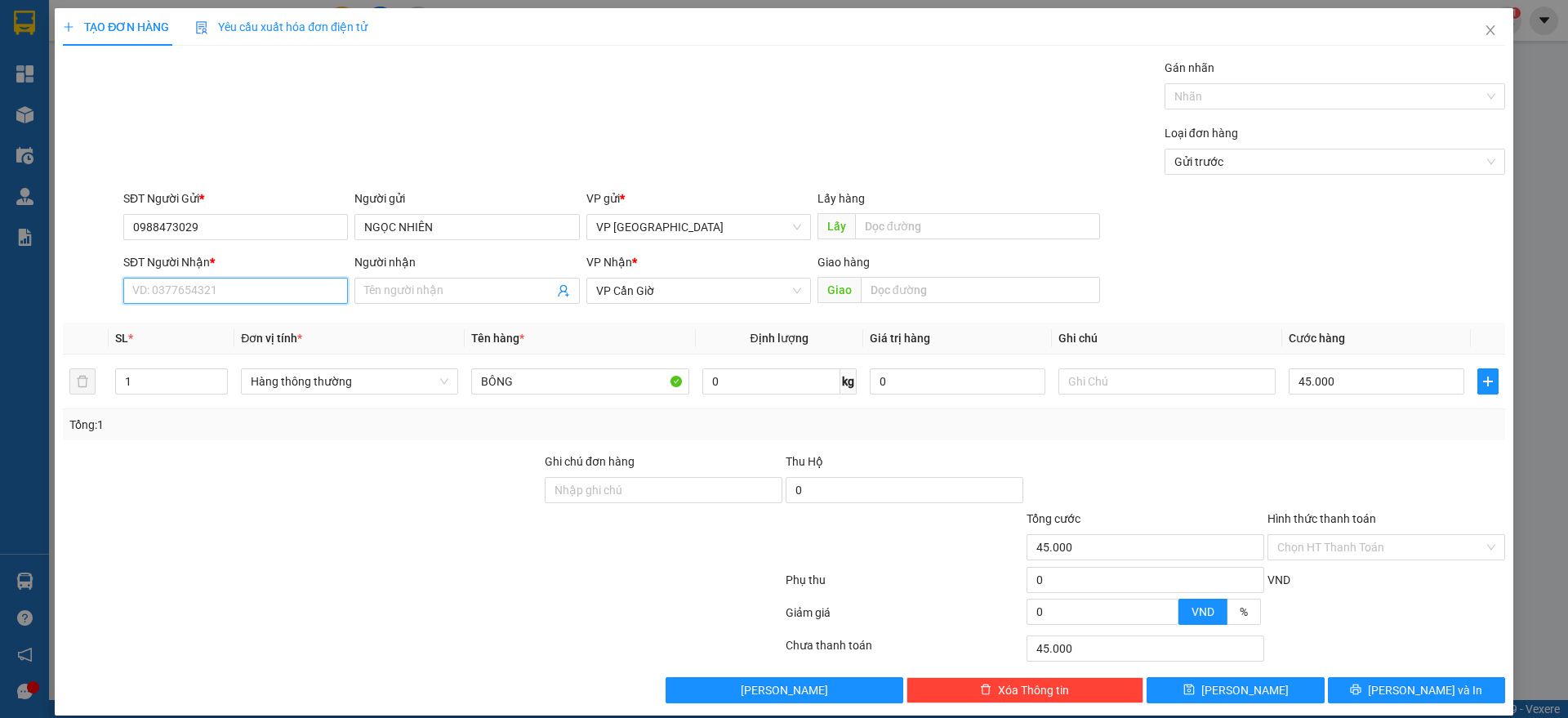
click at [254, 295] on input "SĐT Người Nhận *" at bounding box center [235, 291] width 225 height 26
click at [257, 317] on div "0914441248 - [PERSON_NAME]" at bounding box center [233, 323] width 203 height 18
type input "0914441248"
type input "[PERSON_NAME]"
click at [1335, 378] on input "45.000" at bounding box center [1376, 381] width 175 height 26
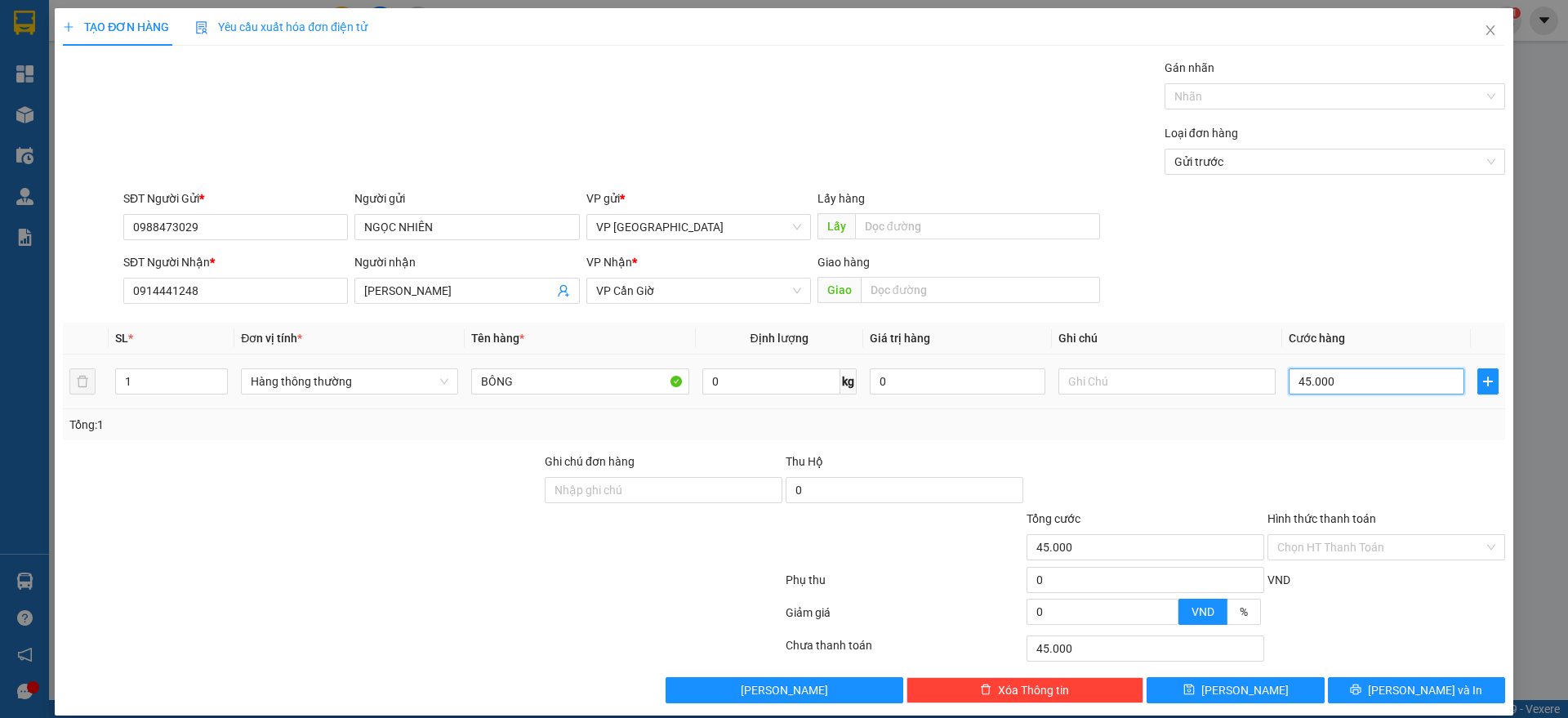
type input "5"
type input "55"
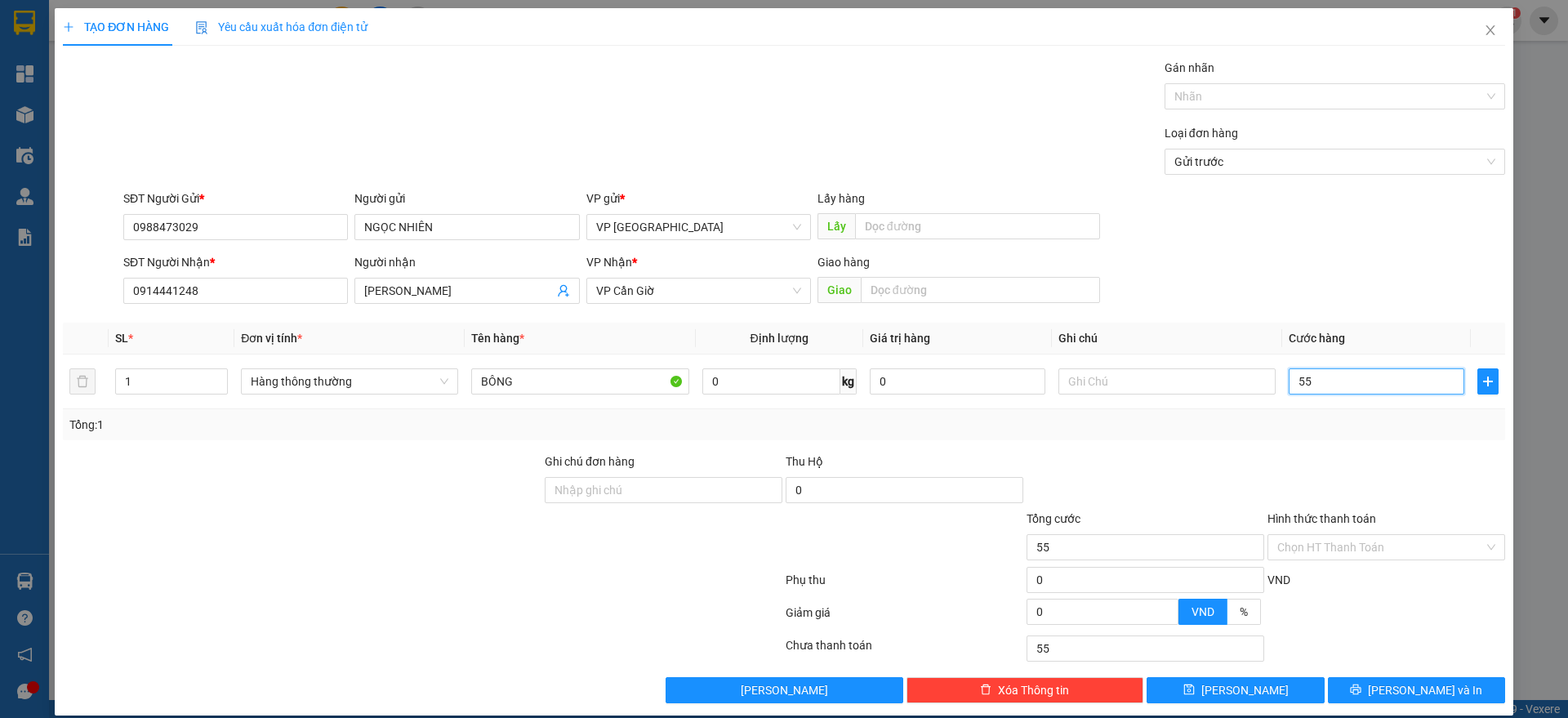
type input "55"
type input "55.000"
click at [1340, 463] on div at bounding box center [1386, 481] width 241 height 57
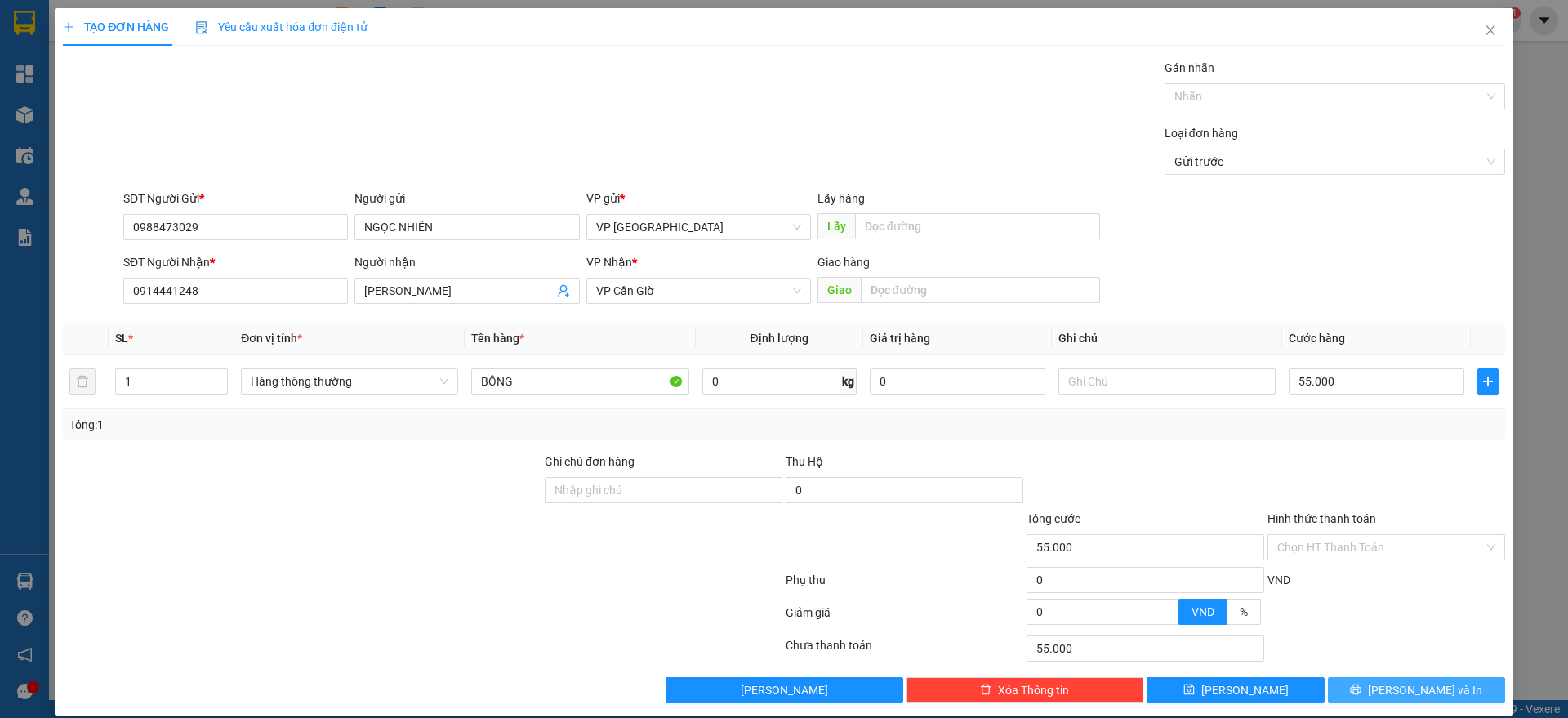
click at [1395, 690] on span "[PERSON_NAME] và In" at bounding box center [1425, 689] width 114 height 18
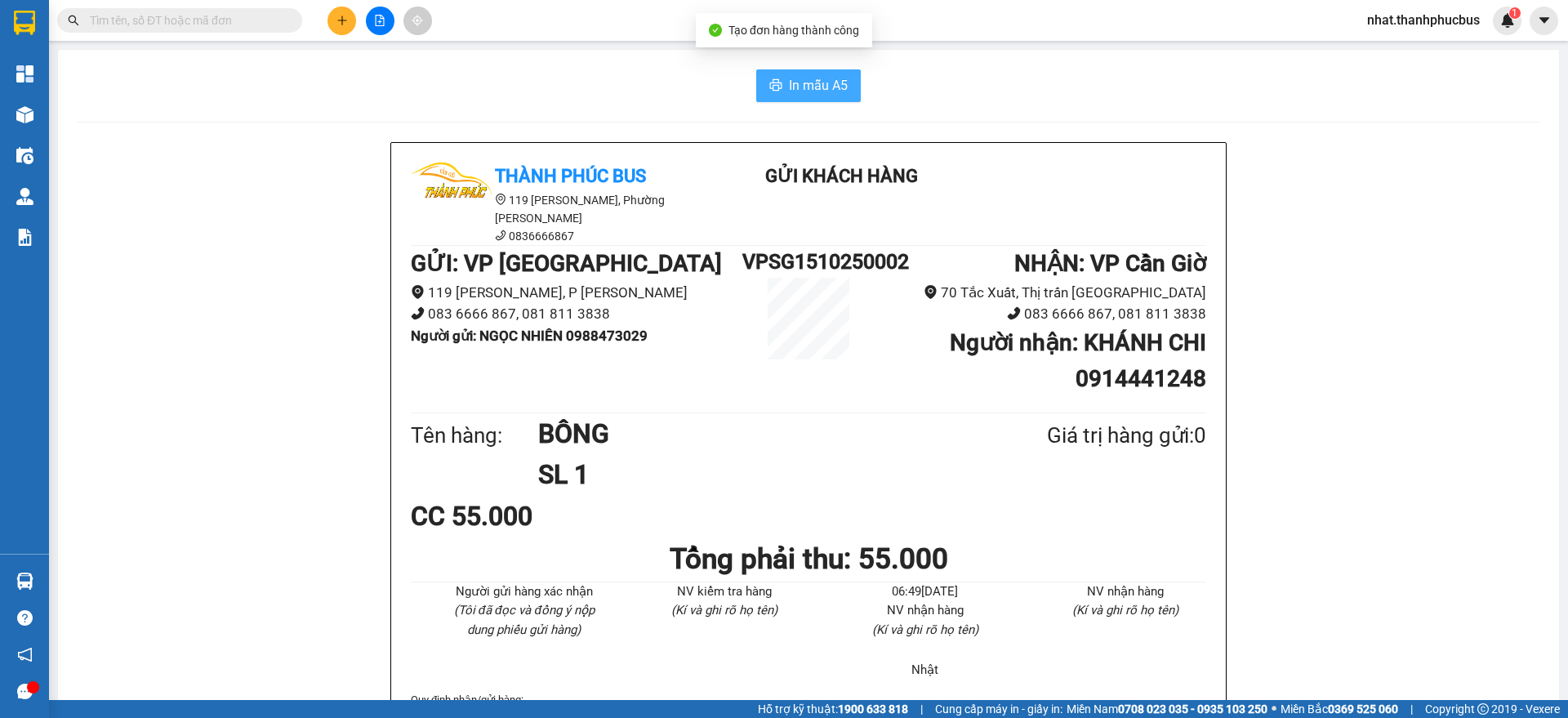
click at [833, 85] on span "In mẫu A5" at bounding box center [818, 86] width 58 height 20
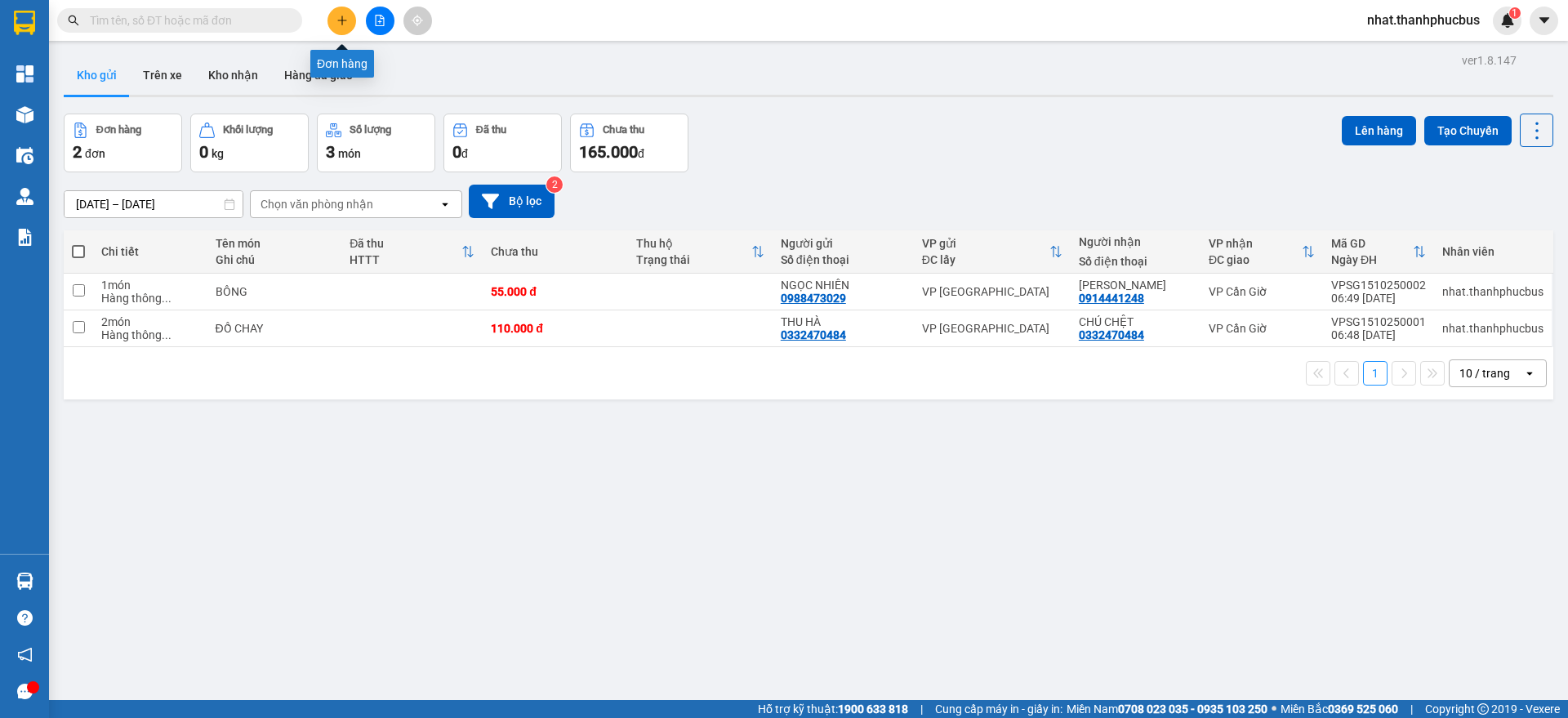
click at [338, 30] on button at bounding box center [342, 21] width 29 height 29
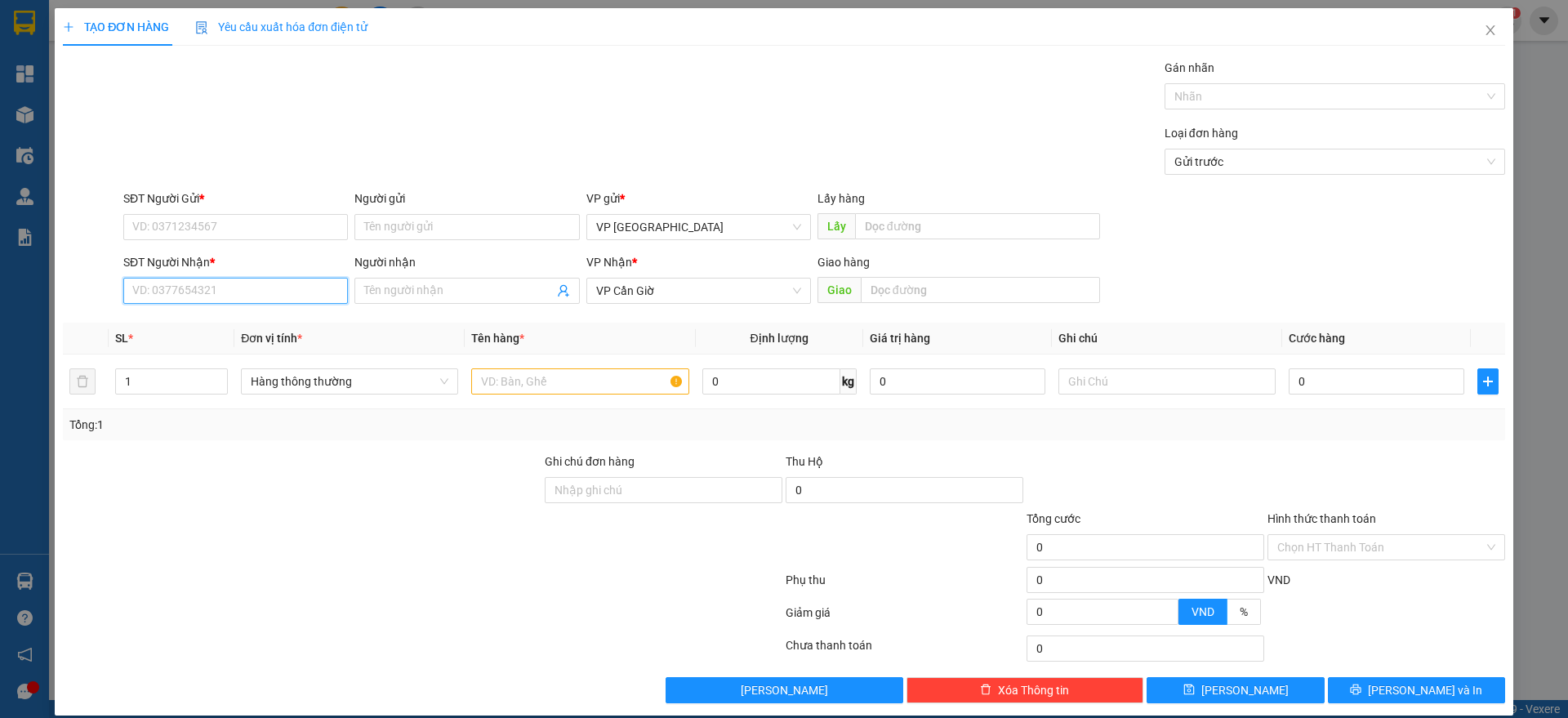
click at [239, 284] on input "SĐT Người Nhận *" at bounding box center [235, 291] width 225 height 26
click at [219, 320] on div "0972165772 - [PERSON_NAME]" at bounding box center [233, 323] width 203 height 18
type input "0972165772"
type input "HÙNG"
type input "25.000"
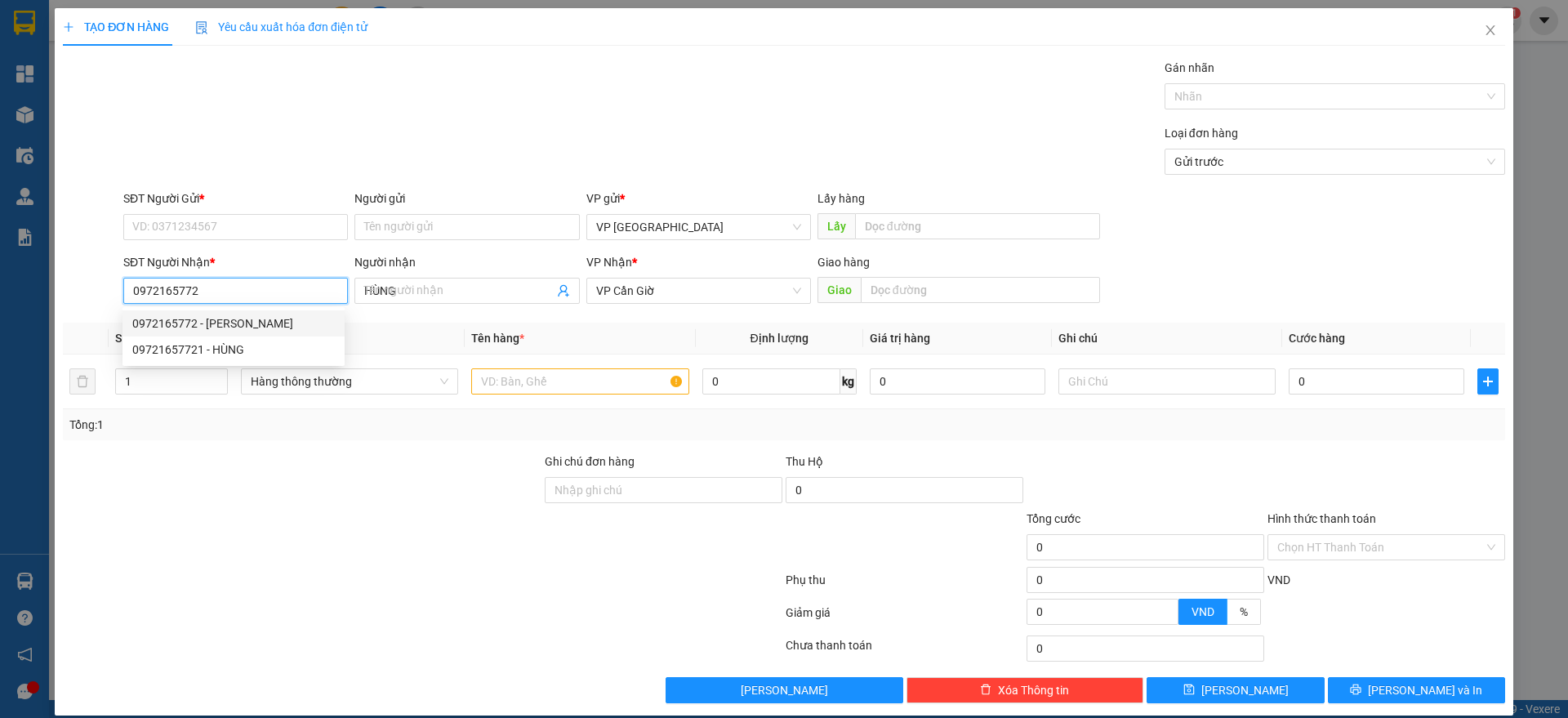
type input "25.000"
type input "0972165772"
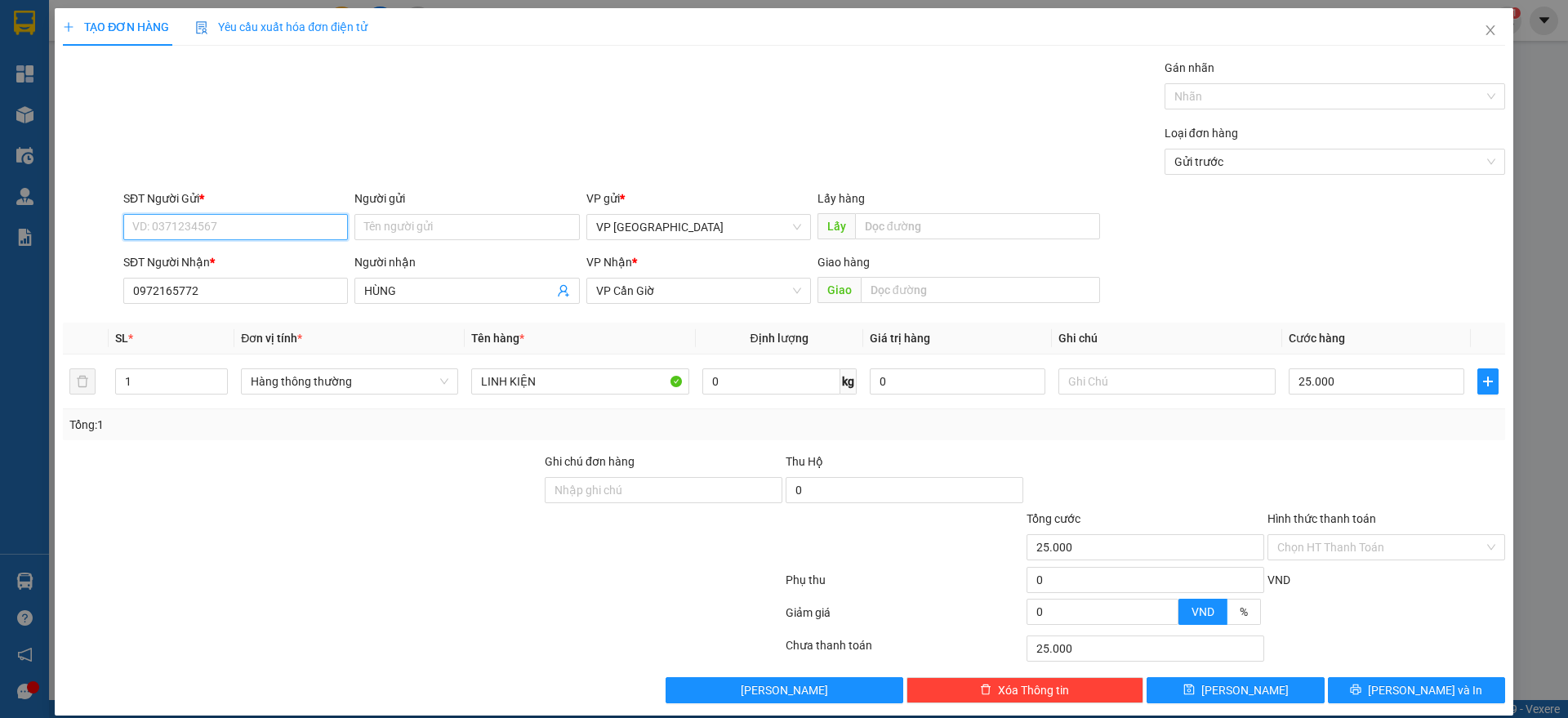
click at [189, 216] on input "SĐT Người Gửi *" at bounding box center [235, 226] width 225 height 26
click at [199, 266] on div "0909338170 - AN" at bounding box center [233, 259] width 203 height 18
type input "0909338170"
type input "AN"
click at [1365, 680] on button "[PERSON_NAME] và In" at bounding box center [1415, 690] width 177 height 26
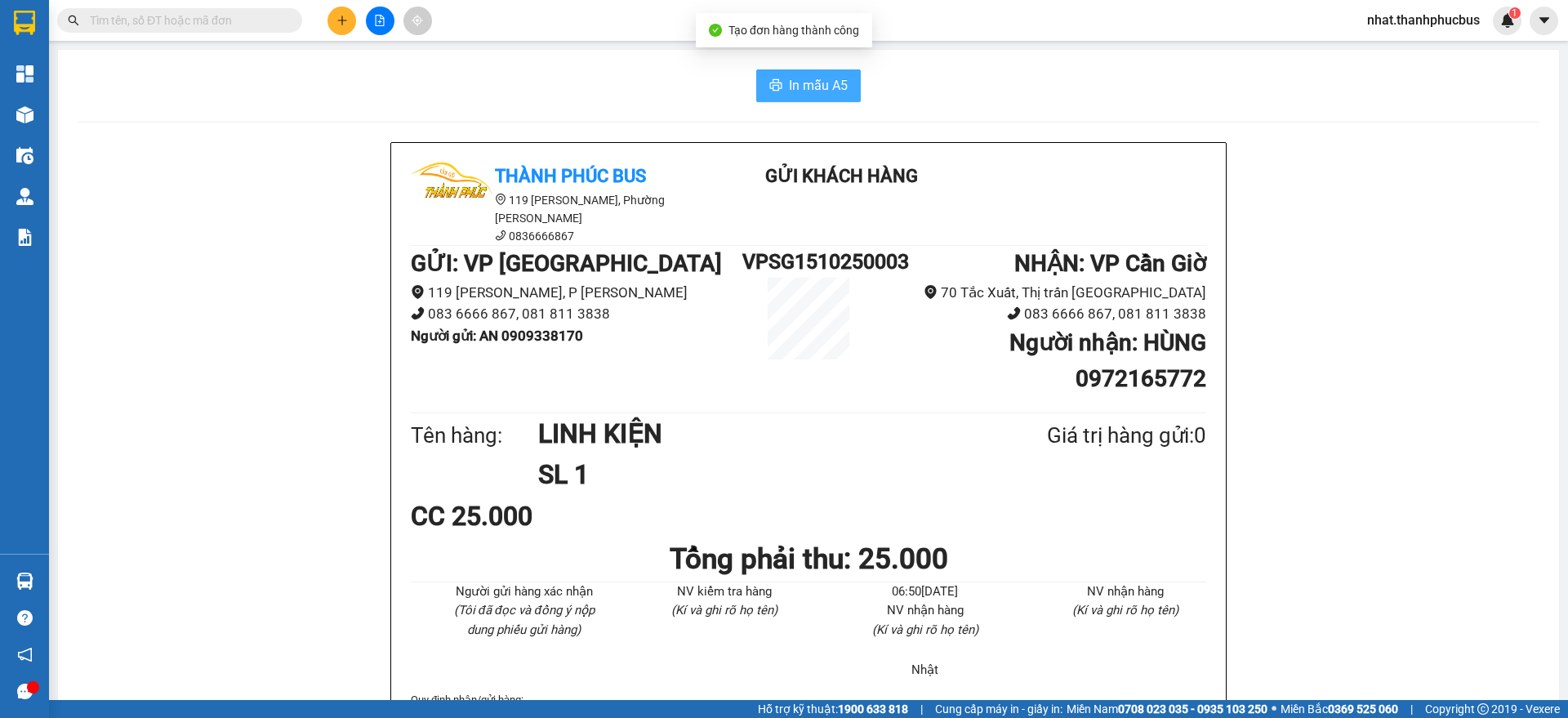
click at [836, 84] on span "In mẫu A5" at bounding box center [818, 86] width 58 height 20
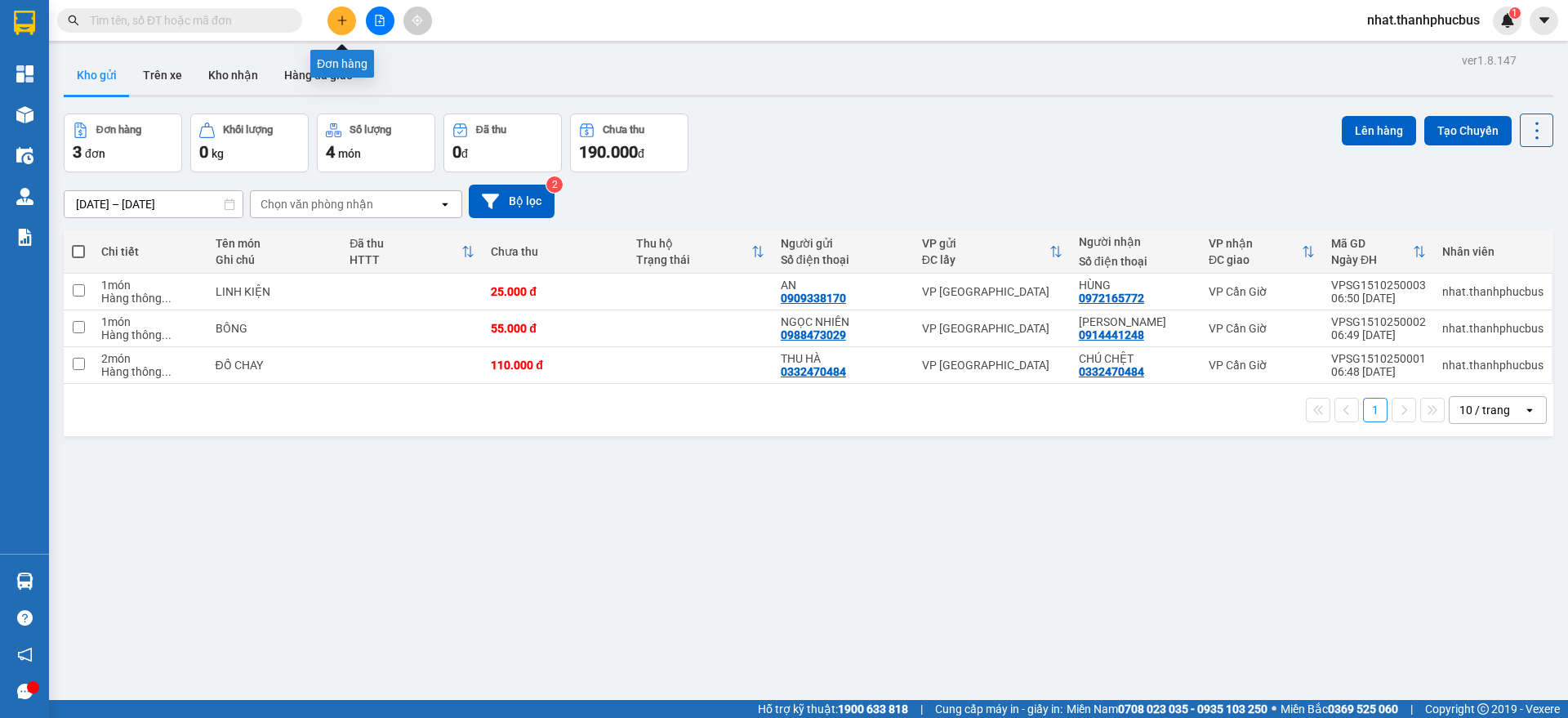
click at [333, 24] on button at bounding box center [342, 21] width 29 height 29
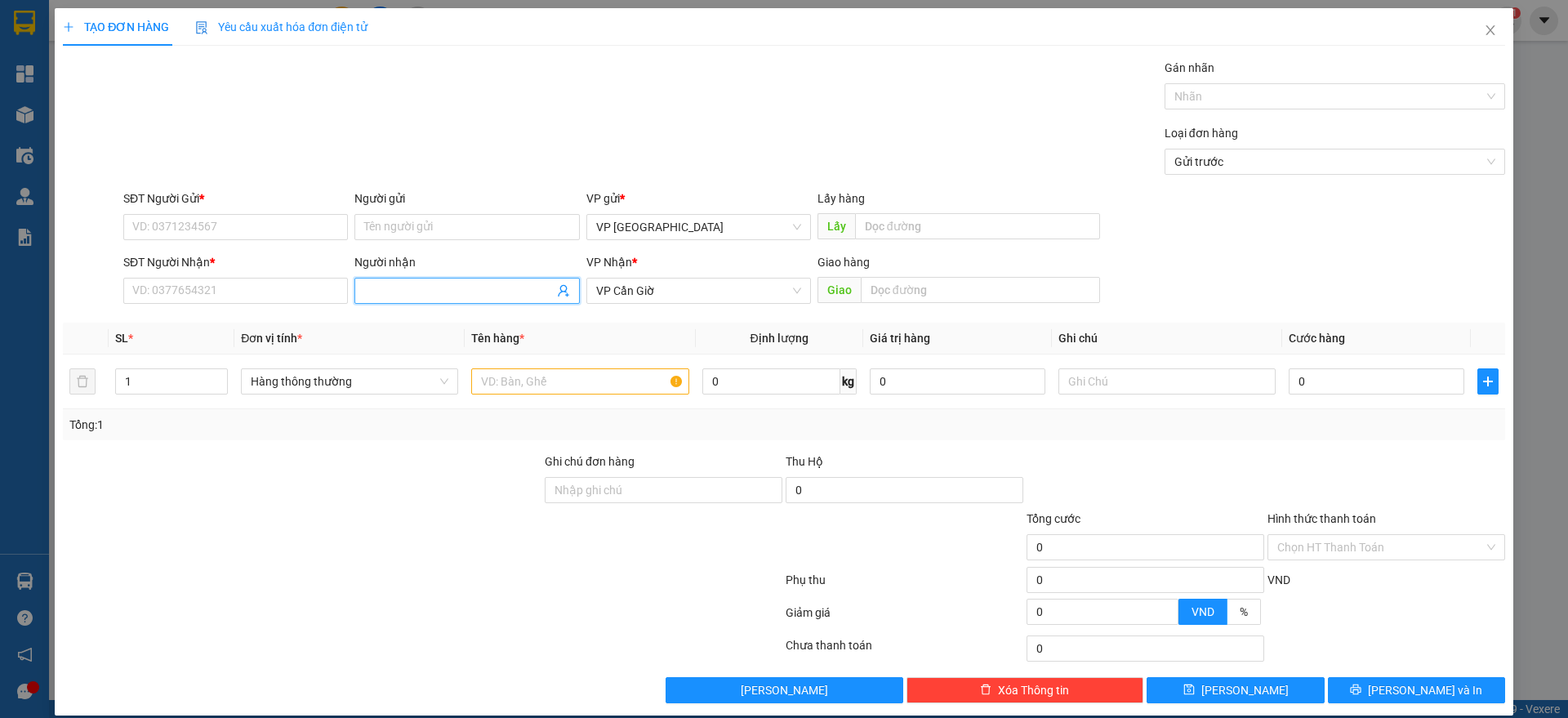
click at [387, 286] on input "Người nhận" at bounding box center [459, 290] width 189 height 18
type input "b"
type input "BAO"
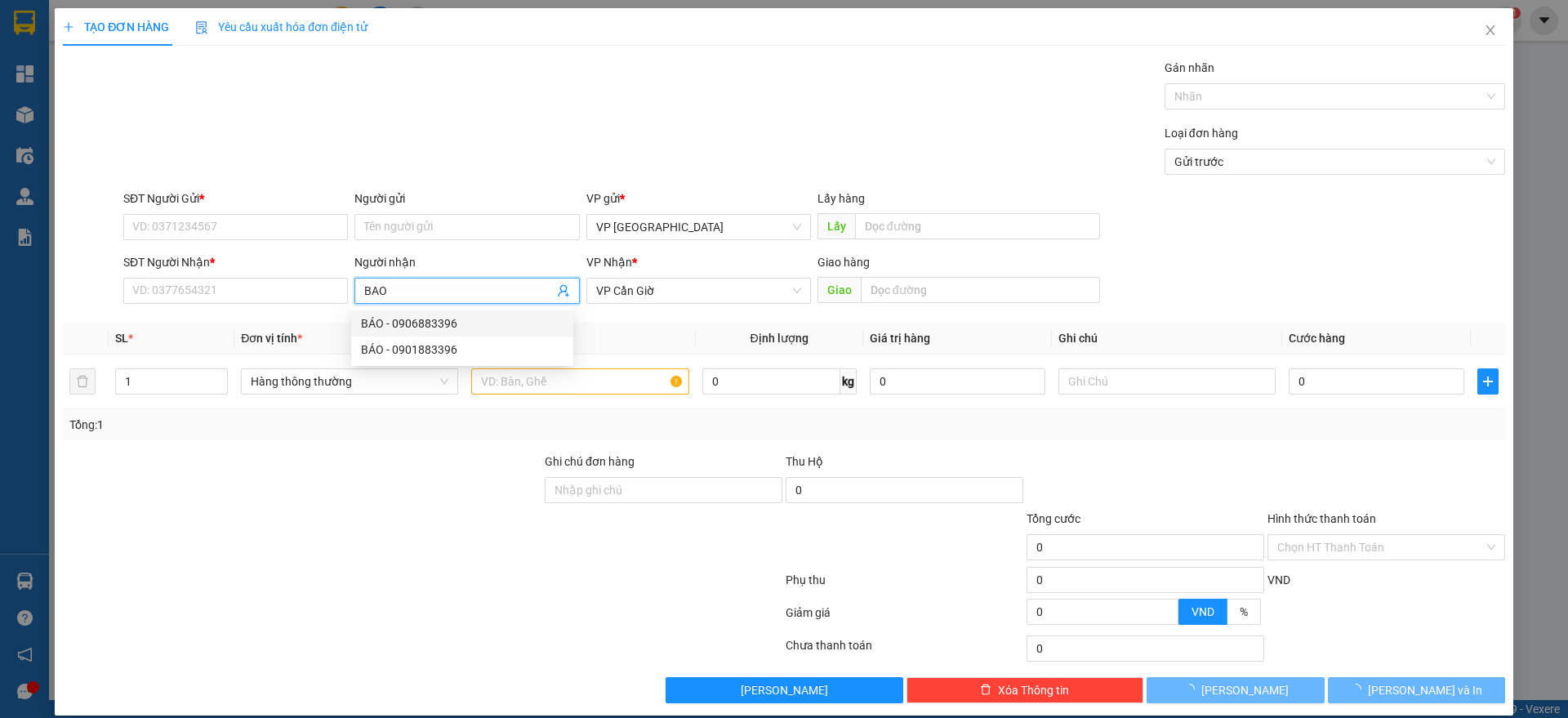
click at [409, 316] on div "BÁO - 0906883396" at bounding box center [462, 323] width 203 height 18
type input "0906883396"
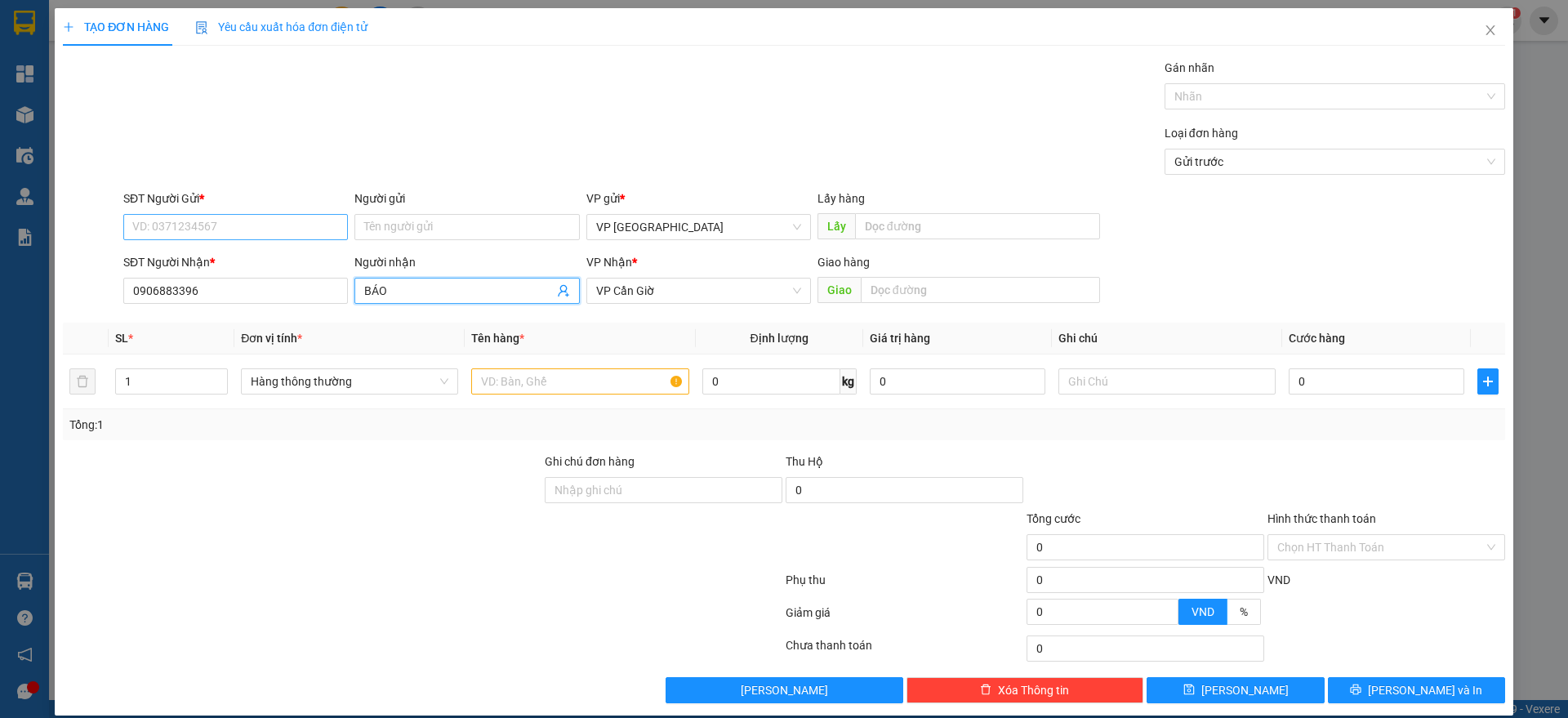
type input "BÁO"
click at [261, 230] on input "SĐT Người Gửi *" at bounding box center [235, 226] width 225 height 26
click at [231, 237] on input "SĐT Người Gửi *" at bounding box center [235, 226] width 225 height 26
click at [447, 212] on div "Người gửi" at bounding box center [466, 201] width 225 height 25
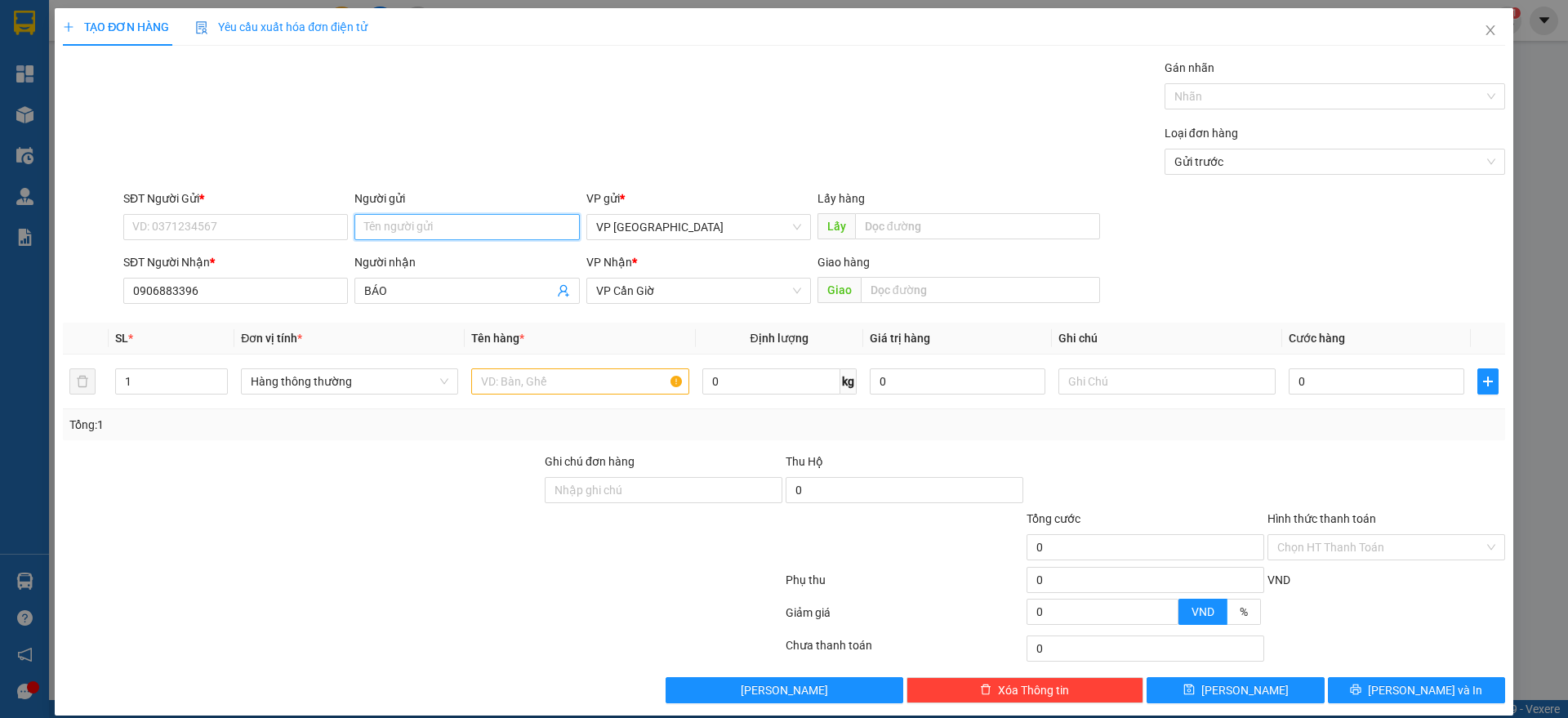
click at [442, 217] on input "Người gửi" at bounding box center [466, 226] width 225 height 26
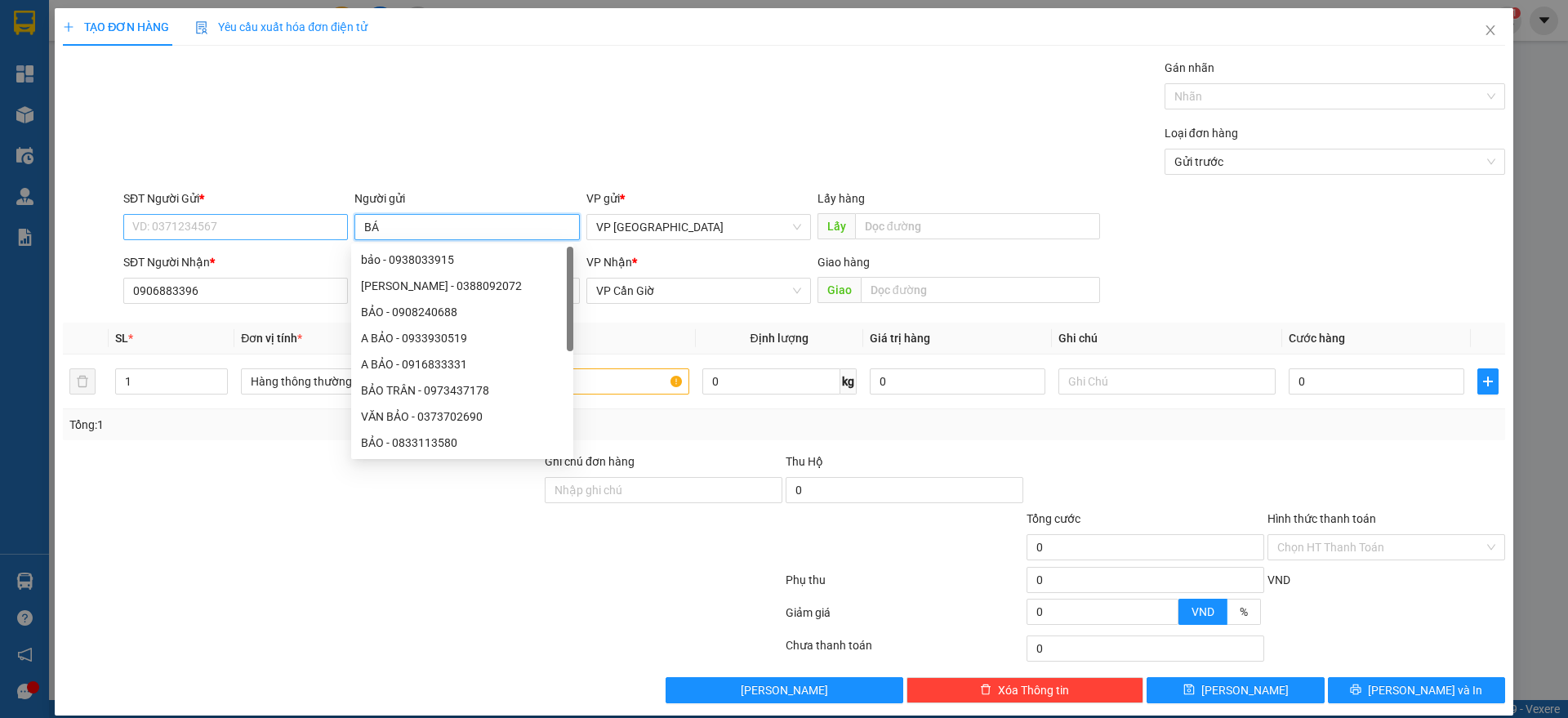
type input "BÁO"
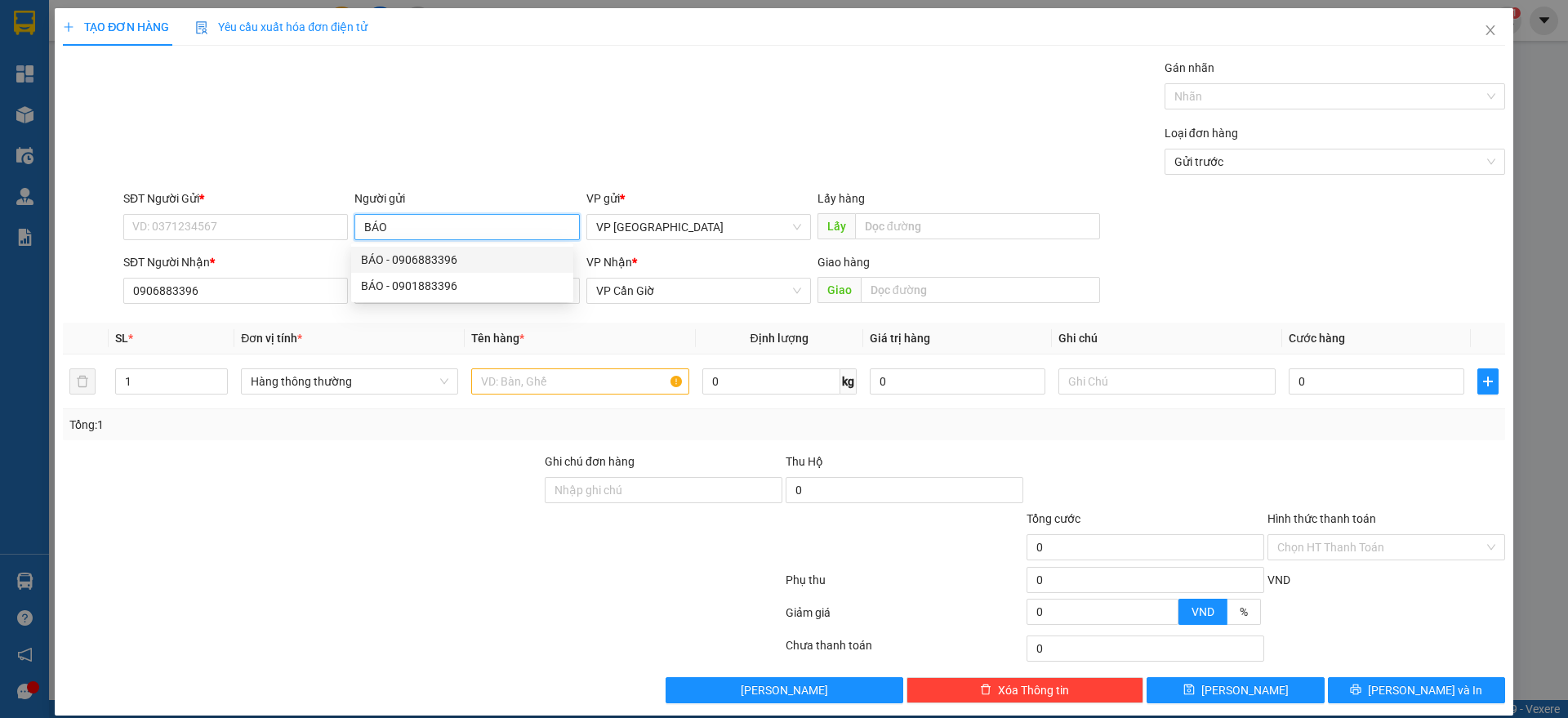
click at [390, 251] on div "BÁO - 0906883396" at bounding box center [462, 259] width 203 height 18
type input "0906883396"
type input "BÁO"
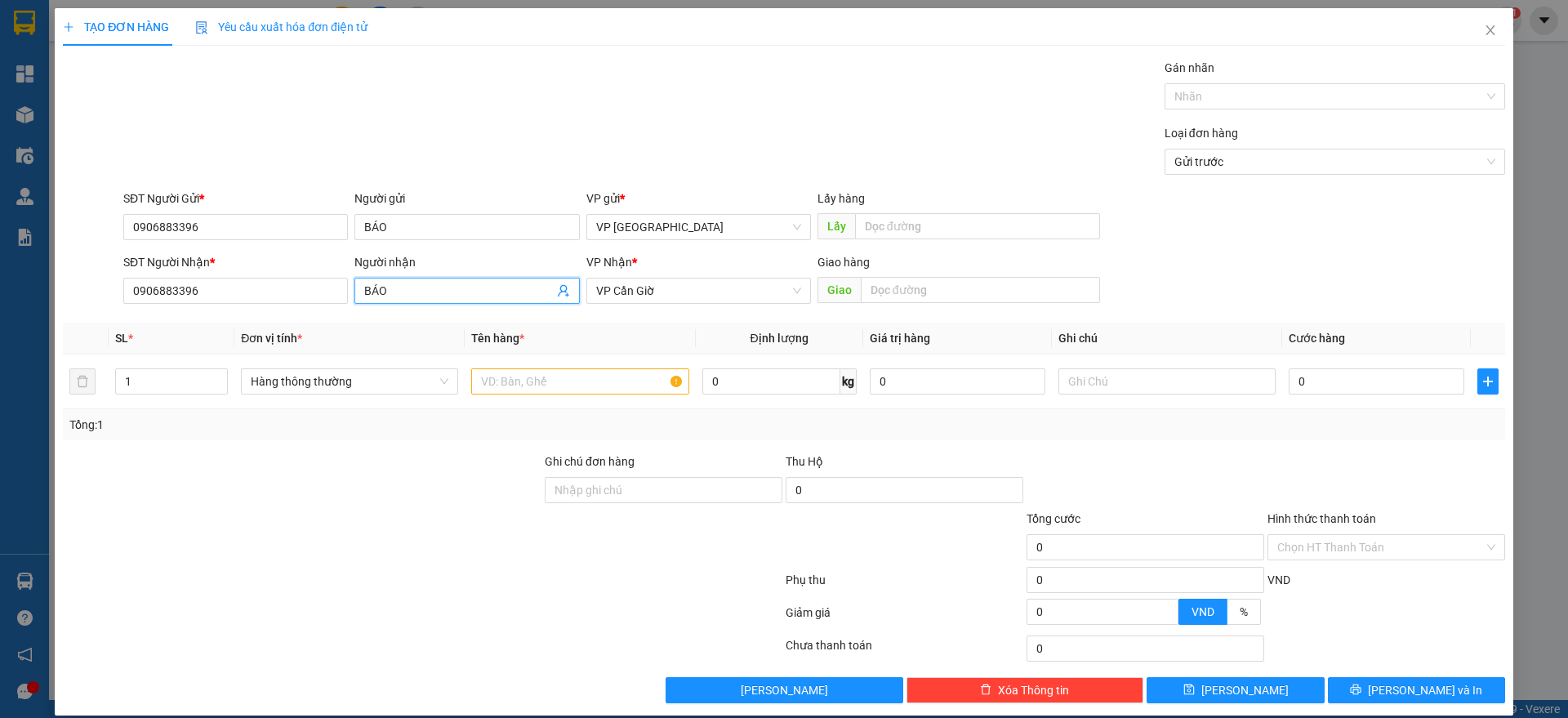
click at [416, 293] on input "BÁO" at bounding box center [459, 290] width 189 height 18
type input "B"
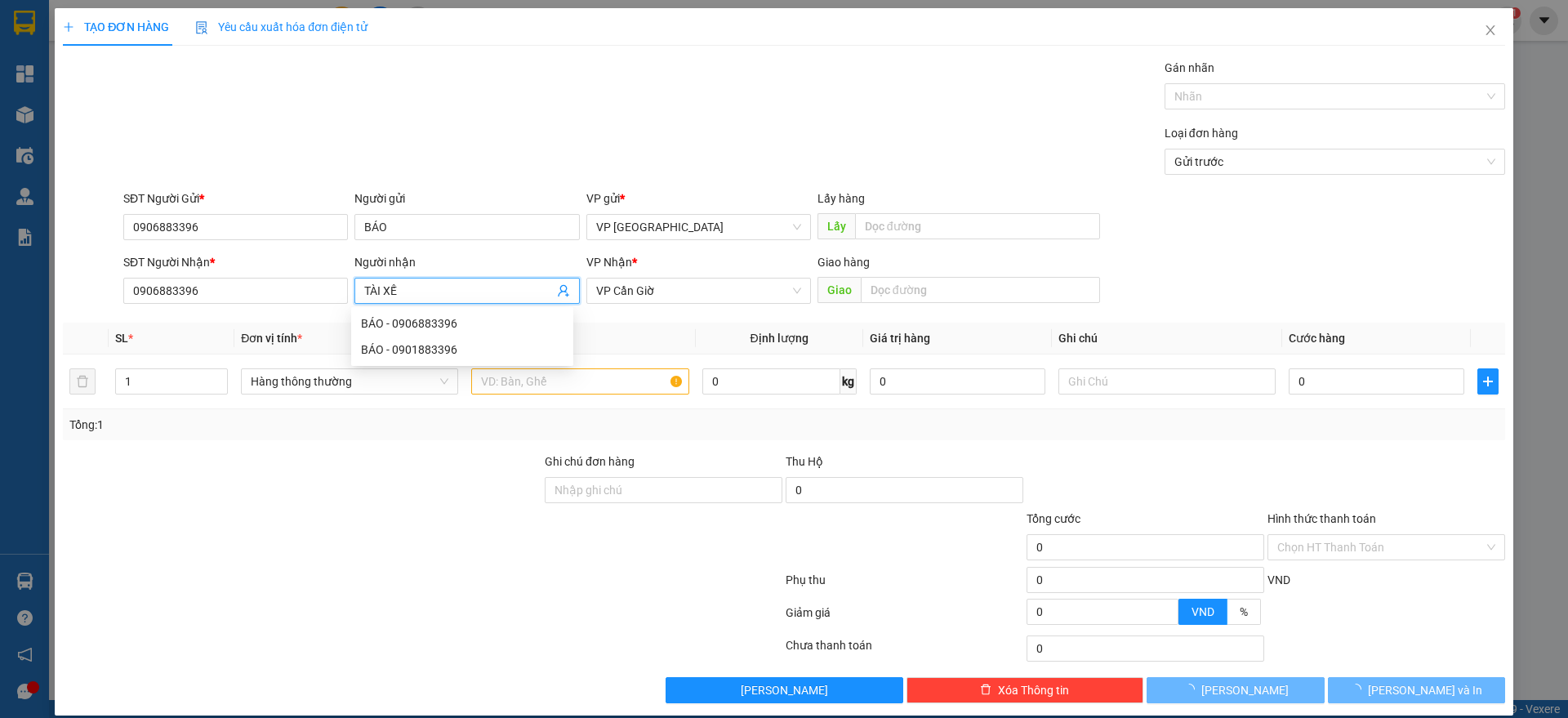
type input "TÀI XẾ"
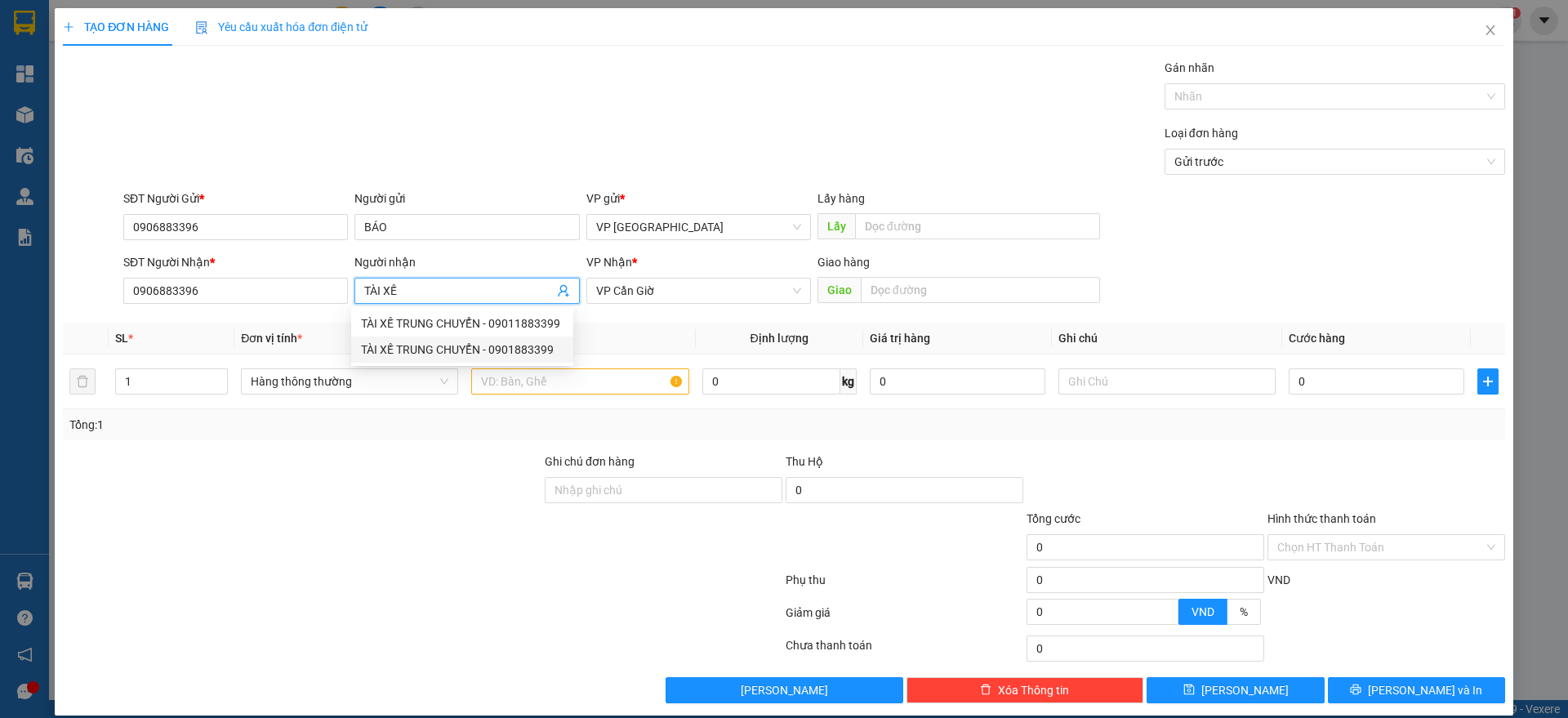
click at [514, 347] on div "TÀI XẾ TRUNG CHUYỂN - 0901883399" at bounding box center [462, 349] width 203 height 18
type input "0901883399"
type input "TÀI XẾ TRUNG CHUYỂN"
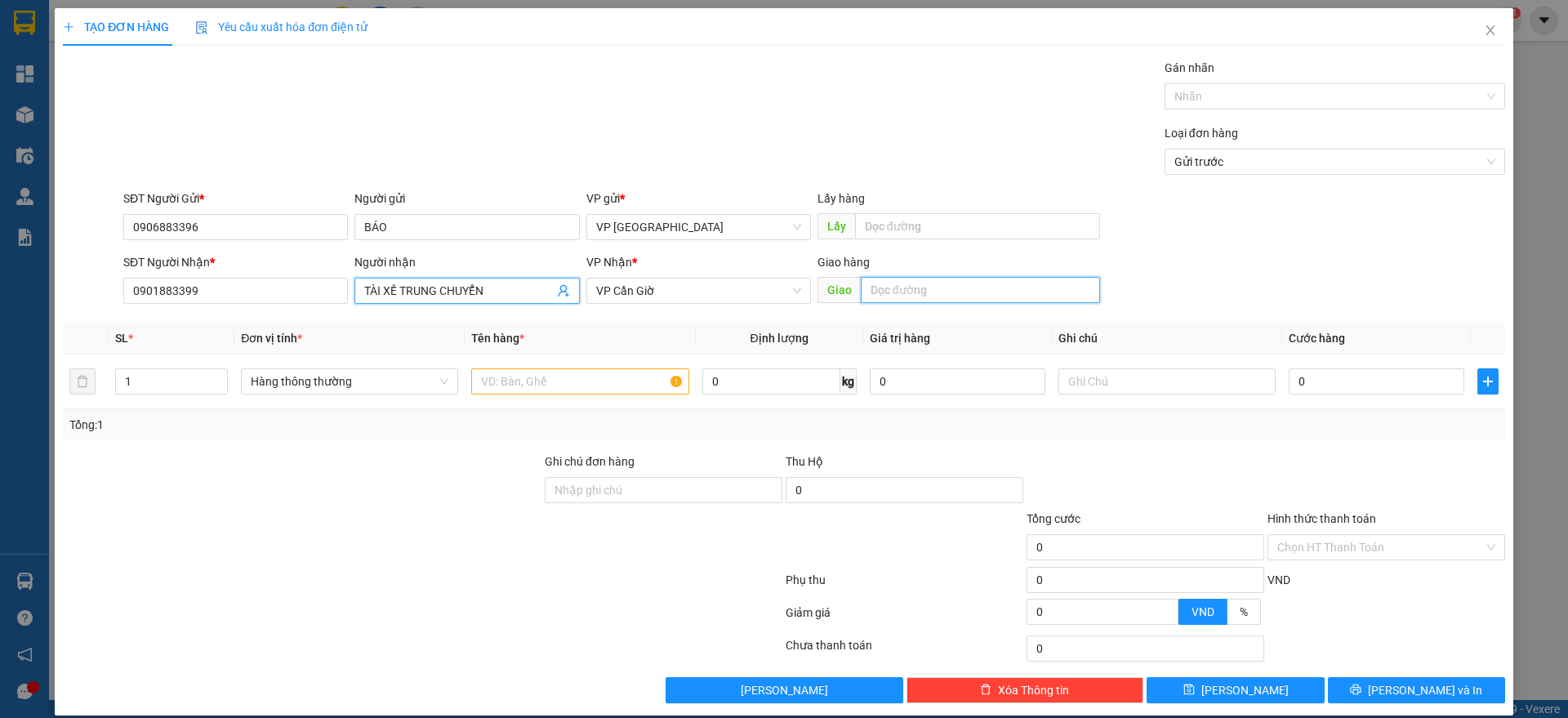
click at [870, 296] on input "text" at bounding box center [980, 290] width 239 height 26
type input "CA HUYỆN"
click at [566, 380] on input "text" at bounding box center [580, 381] width 217 height 26
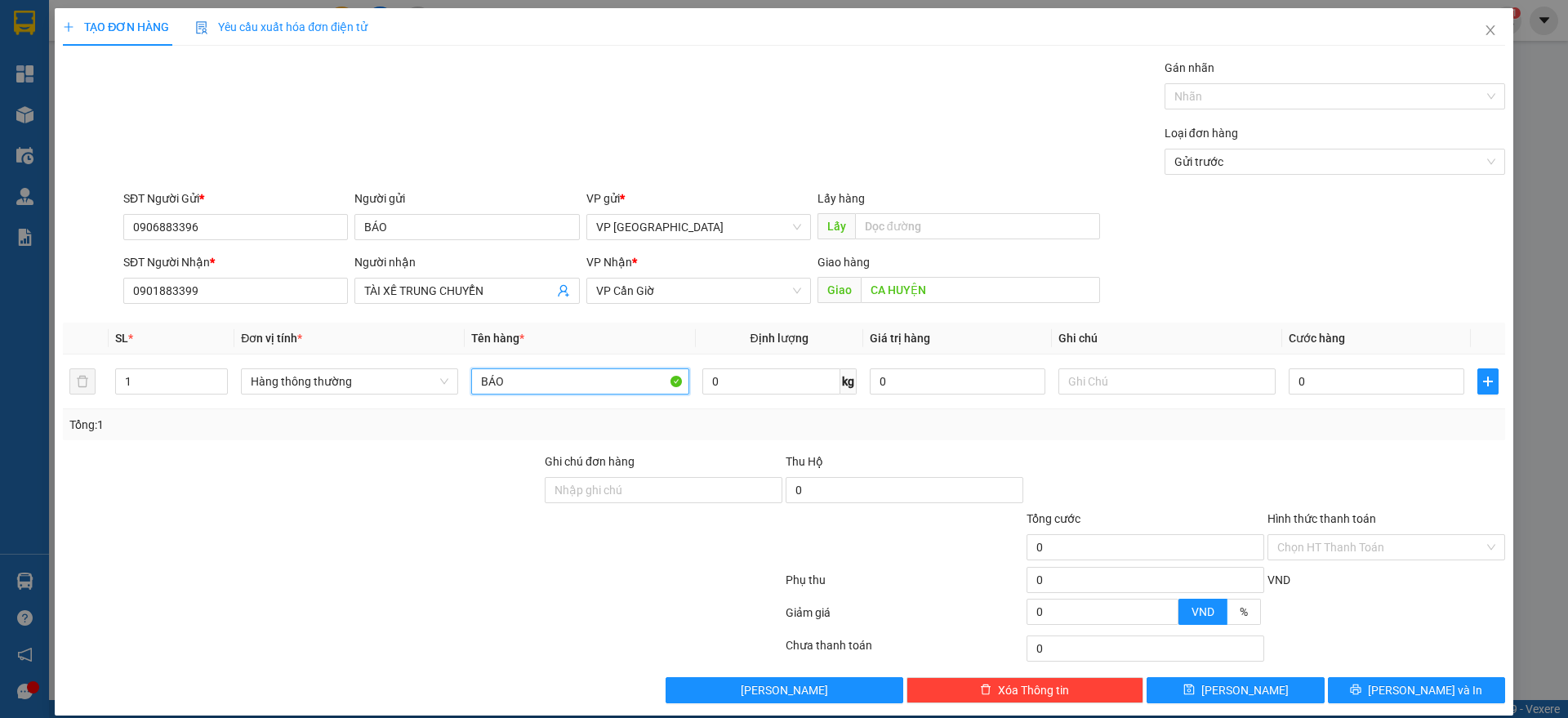
type input "BÁO"
click at [341, 572] on div at bounding box center [422, 583] width 723 height 33
click at [1336, 389] on input "0" at bounding box center [1376, 381] width 175 height 26
type input "2"
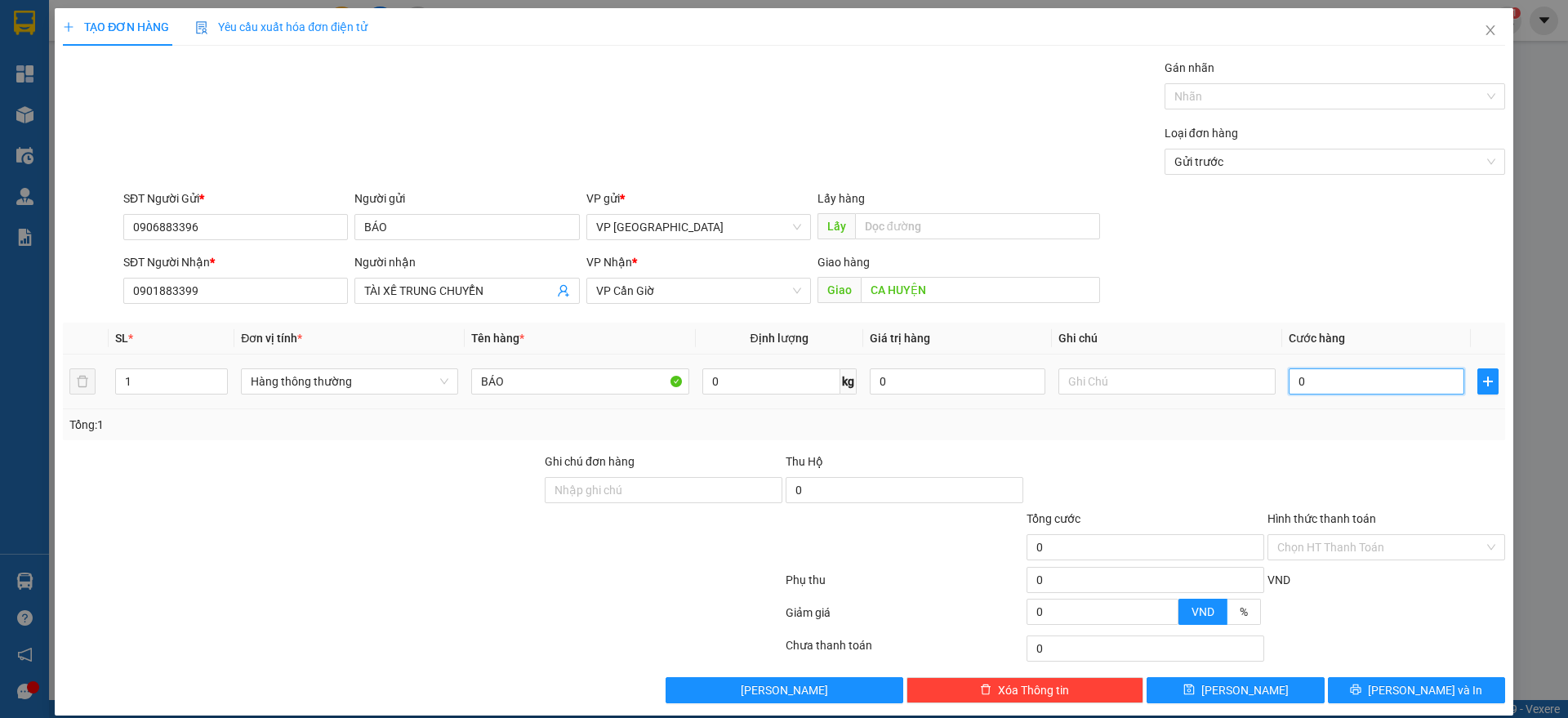
type input "2"
type input "25"
type input "25.000"
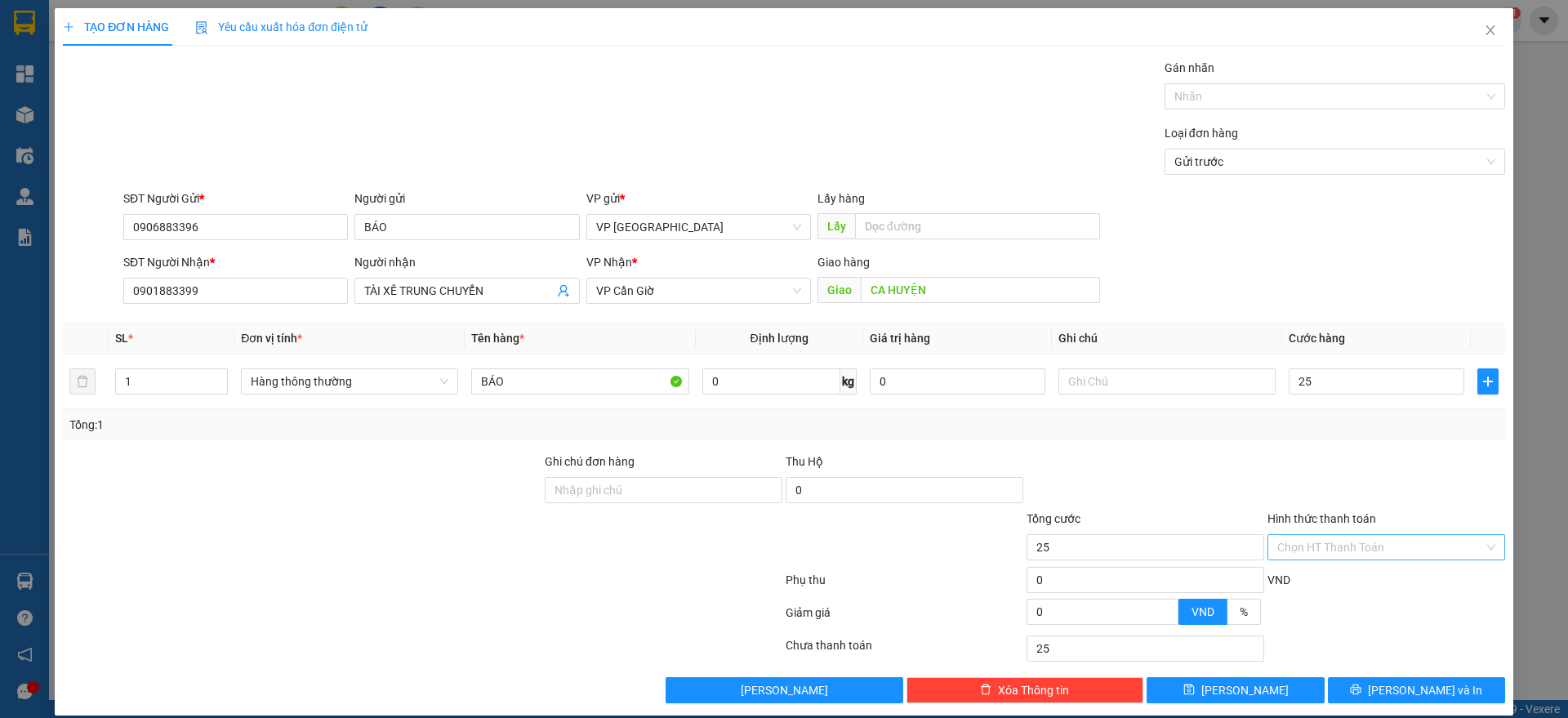
type input "25.000"
click at [1358, 544] on input "Hình thức thanh toán" at bounding box center [1381, 547] width 207 height 25
click at [1360, 602] on div "Miễn phí" at bounding box center [1372, 605] width 215 height 18
type input "0"
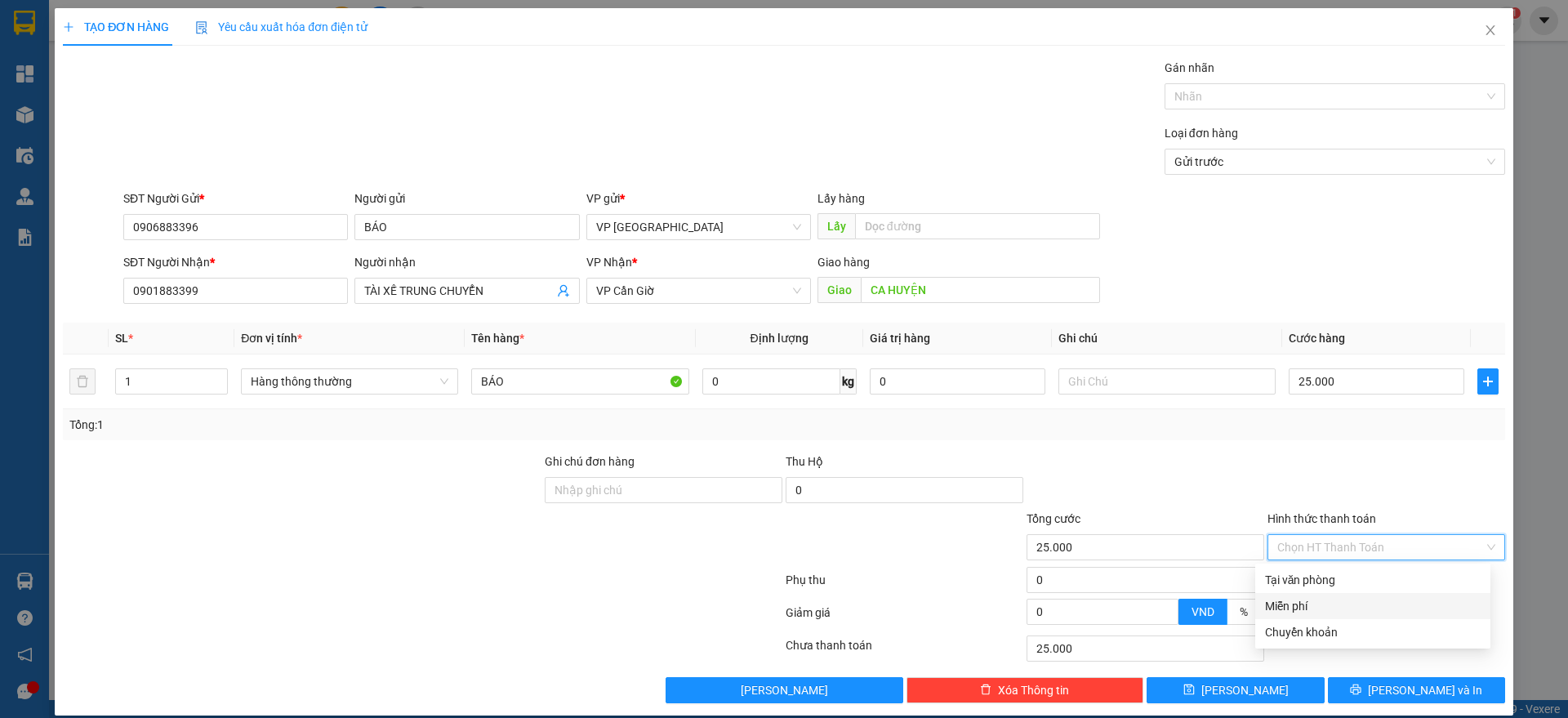
type input "0"
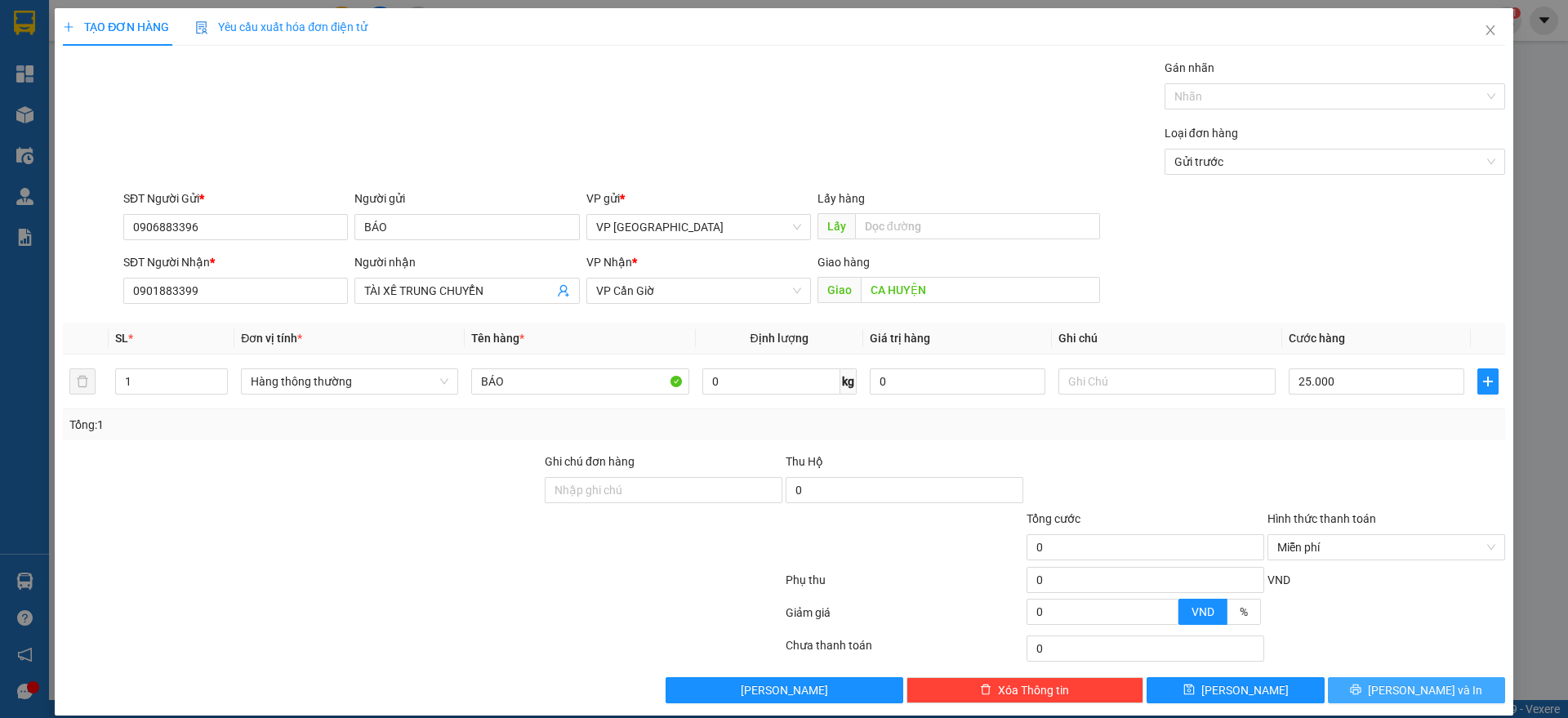
click at [1341, 682] on button "[PERSON_NAME] và In" at bounding box center [1415, 690] width 177 height 26
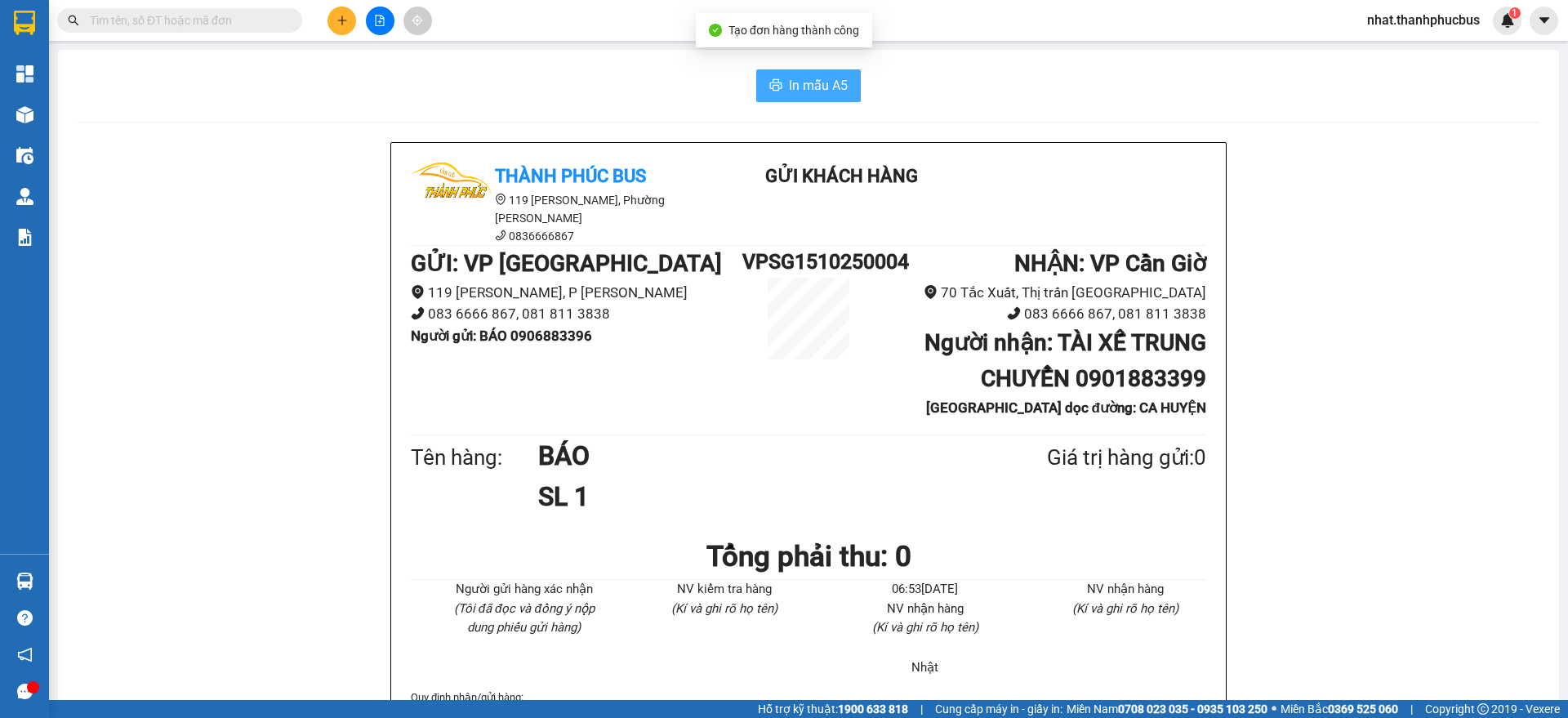
click at [817, 86] on span "In mẫu A5" at bounding box center [818, 86] width 58 height 20
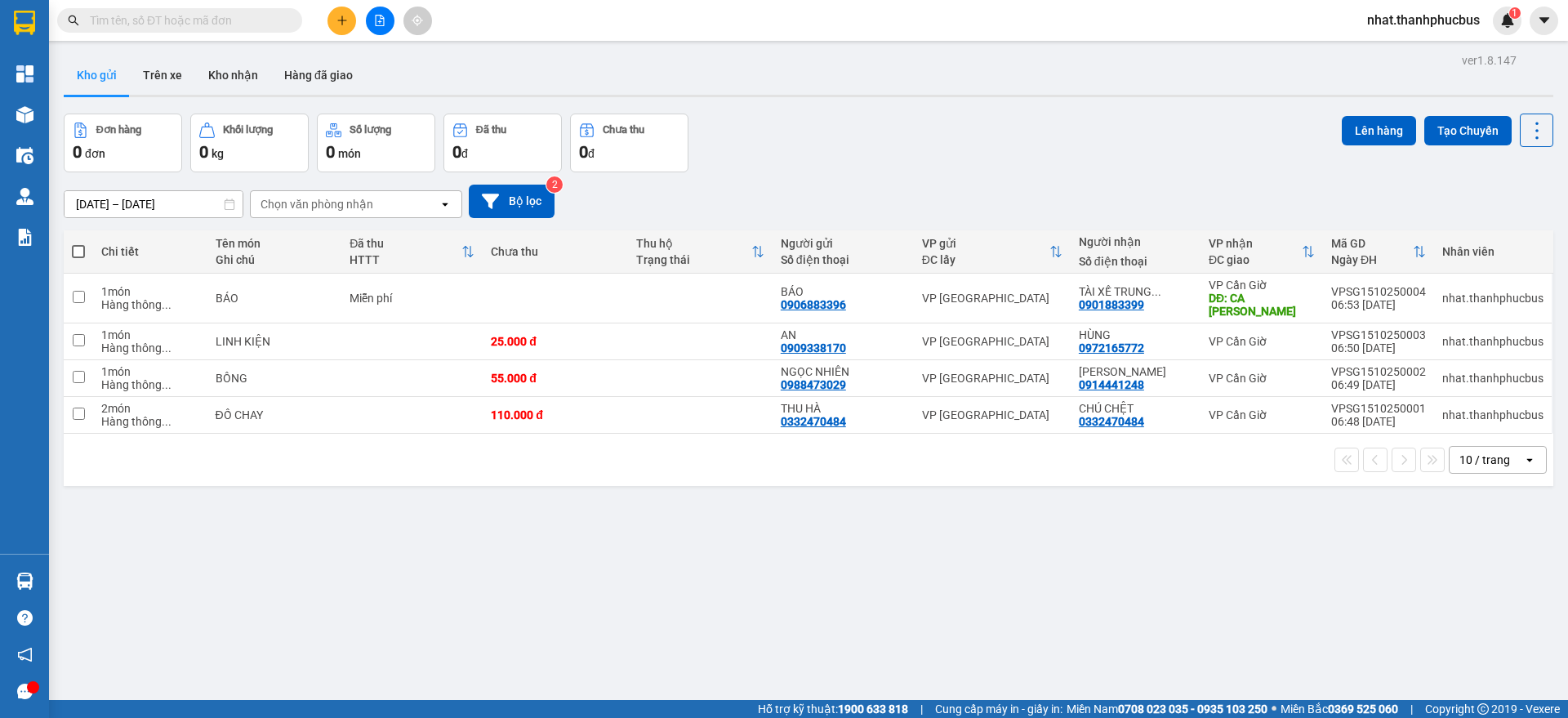
scroll to position [75, 0]
